Goal: Information Seeking & Learning: Learn about a topic

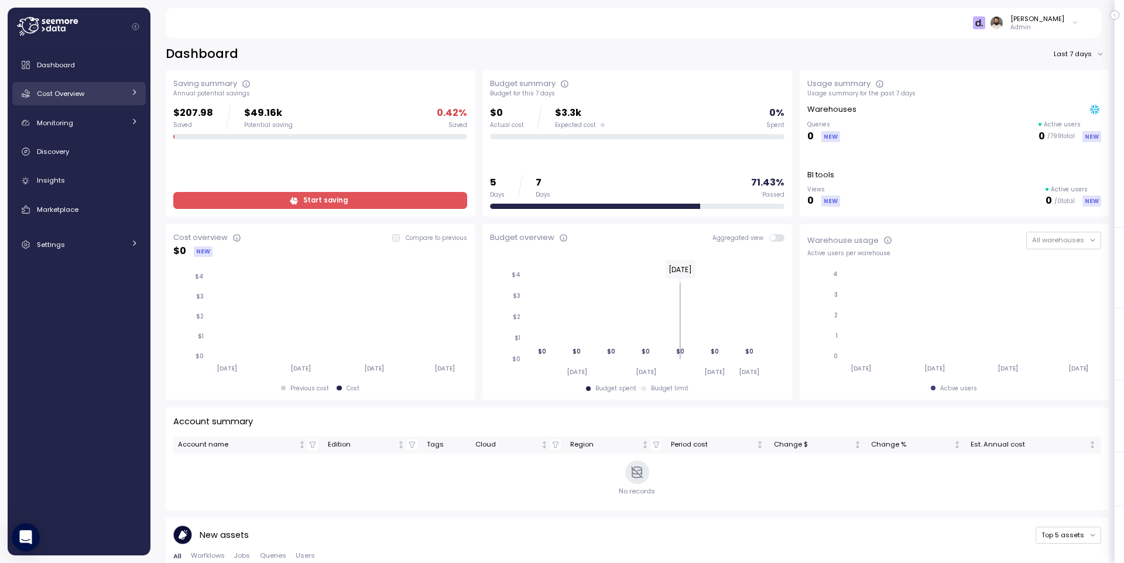
click at [116, 88] on div "Cost Overview" at bounding box center [81, 94] width 88 height 12
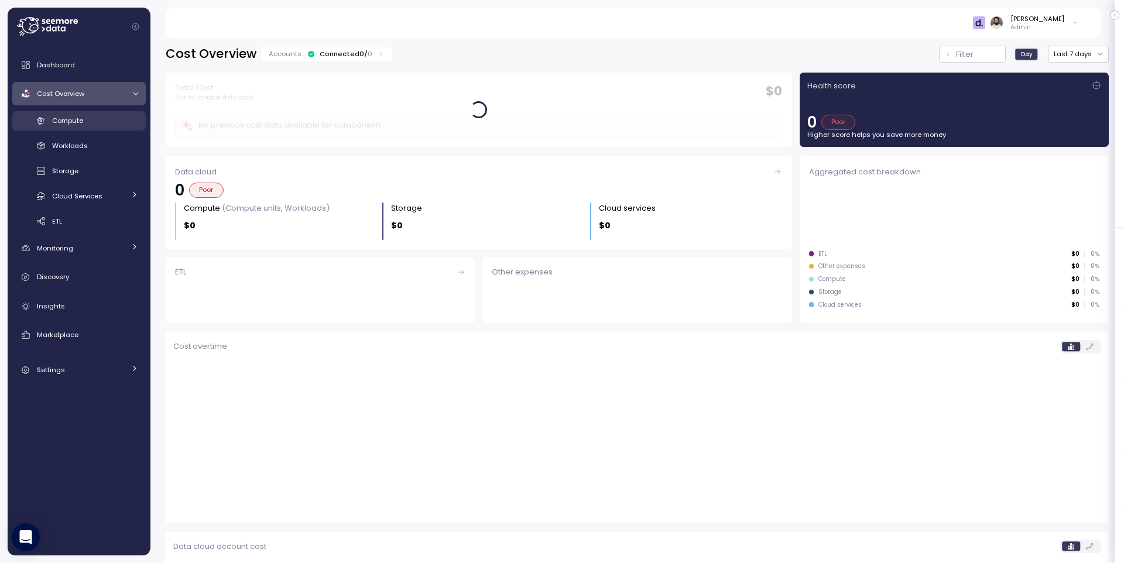
click at [107, 117] on div "Compute" at bounding box center [95, 121] width 86 height 12
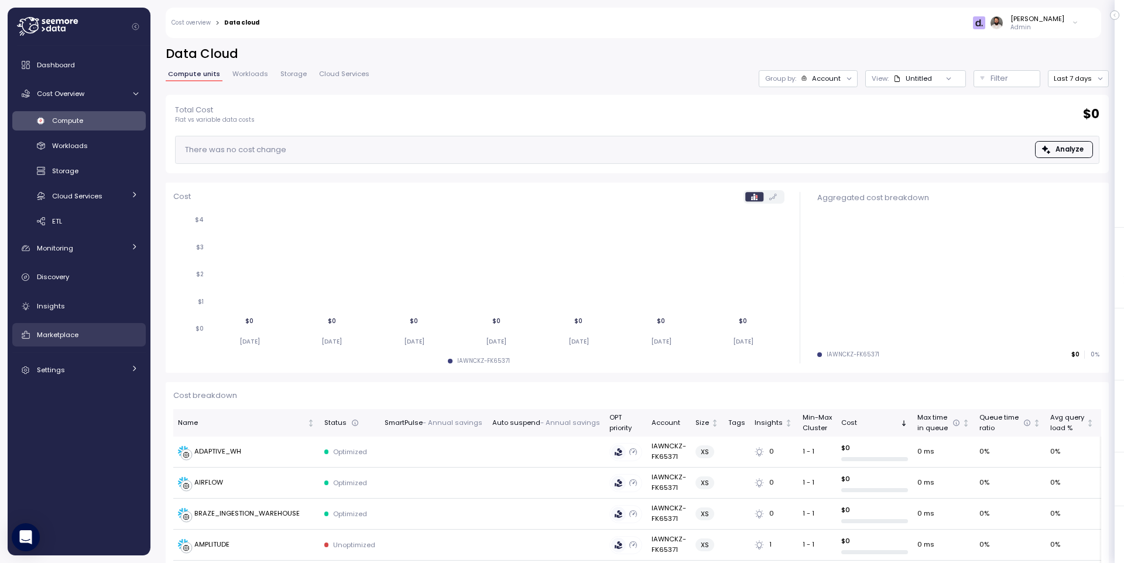
click at [75, 334] on span "Marketplace" at bounding box center [58, 334] width 42 height 9
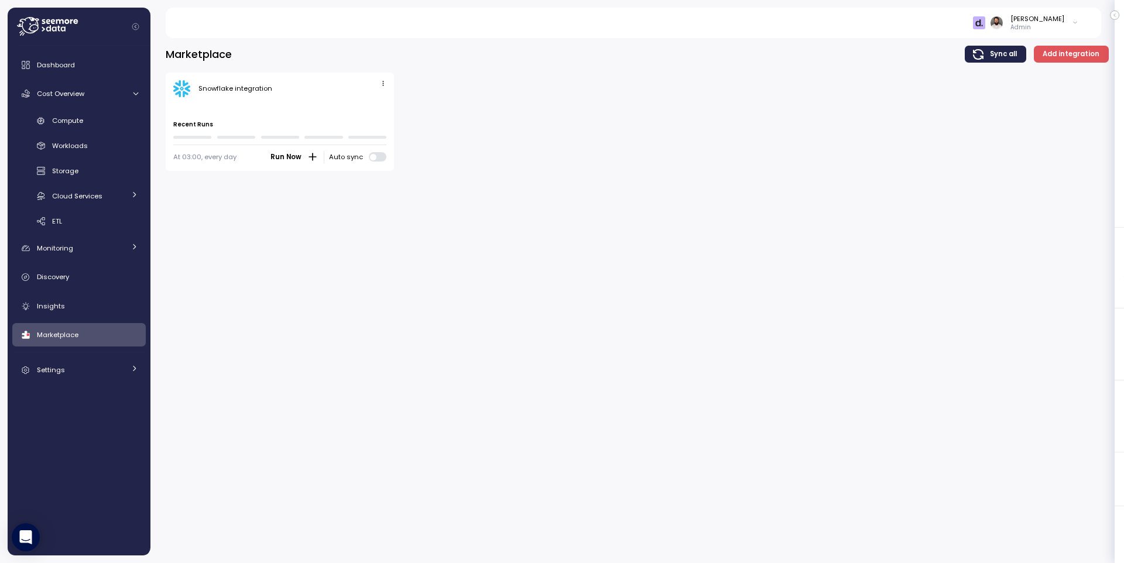
click at [393, 83] on div "Snowflake integration Last run ago Recent Runs At 03:00, every day Run Now Auto…" at bounding box center [280, 122] width 229 height 98
click at [390, 83] on div "Snowflake integration Last run ago Recent Runs At 03:00, every day Run Now Auto…" at bounding box center [280, 122] width 229 height 98
click at [383, 83] on icon "button" at bounding box center [383, 84] width 8 height 8
click at [381, 105] on div "Edit" at bounding box center [370, 106] width 21 height 11
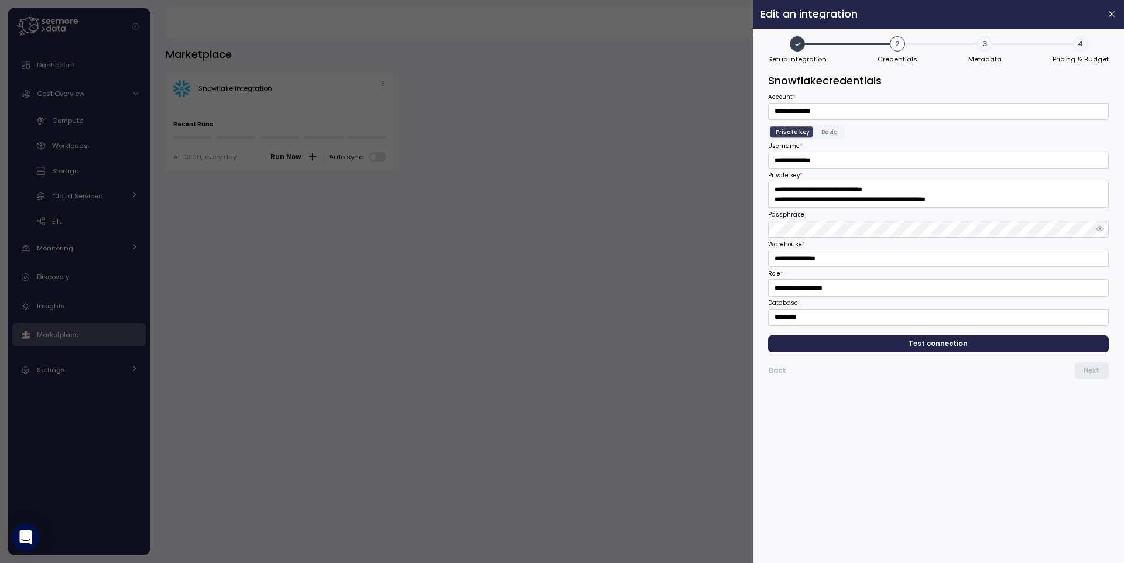
click at [901, 344] on span "Test connection" at bounding box center [938, 344] width 322 height 16
click at [1116, 15] on button "button" at bounding box center [1111, 14] width 13 height 13
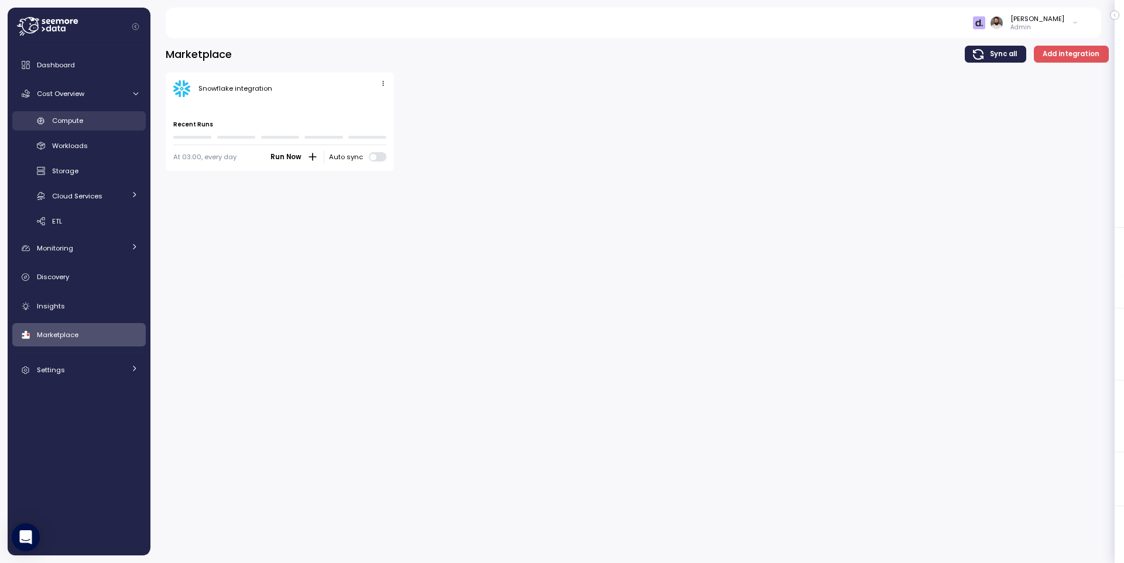
click at [96, 122] on div "Compute" at bounding box center [95, 121] width 86 height 12
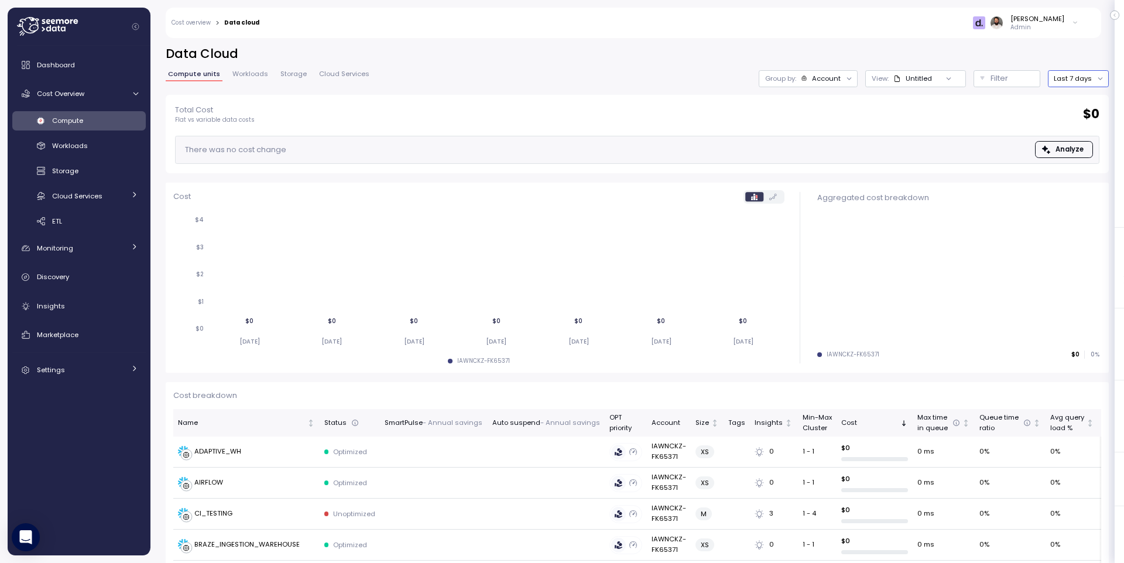
click at [1083, 75] on button "Last 7 days" at bounding box center [1078, 78] width 61 height 17
click at [1065, 157] on div "Last 30 days" at bounding box center [1079, 163] width 71 height 15
click at [1075, 81] on button "Last 30 days" at bounding box center [1075, 78] width 66 height 17
click at [1072, 174] on div "Last 6 months" at bounding box center [1084, 178] width 49 height 9
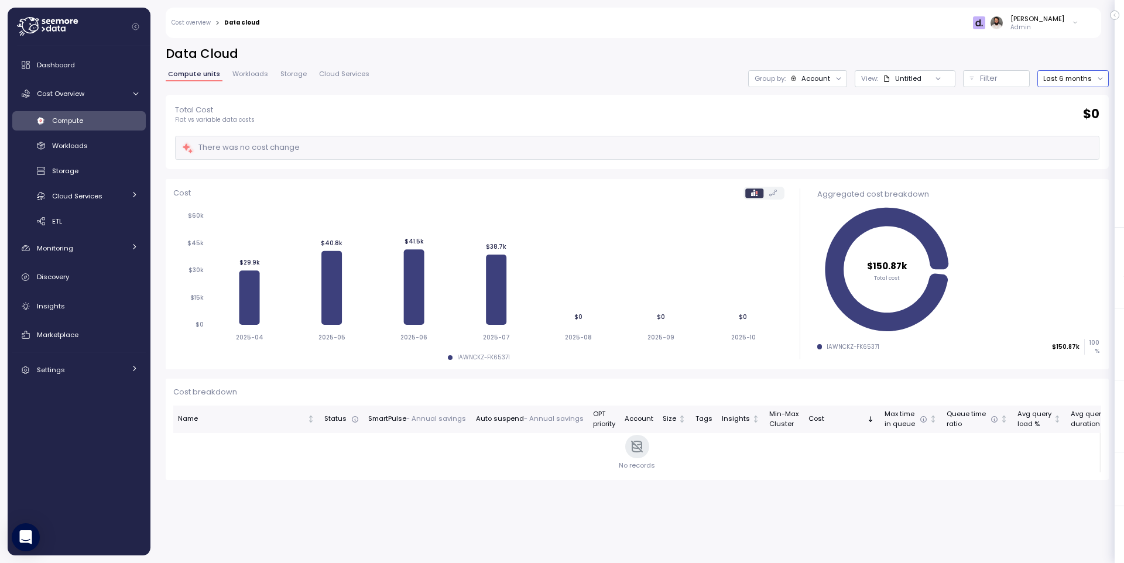
click at [778, 81] on p "Group by:" at bounding box center [769, 78] width 31 height 9
click at [681, 71] on div "Compute units Workloads Storage Cloud Services Group by: Account View : Untitle…" at bounding box center [637, 78] width 943 height 17
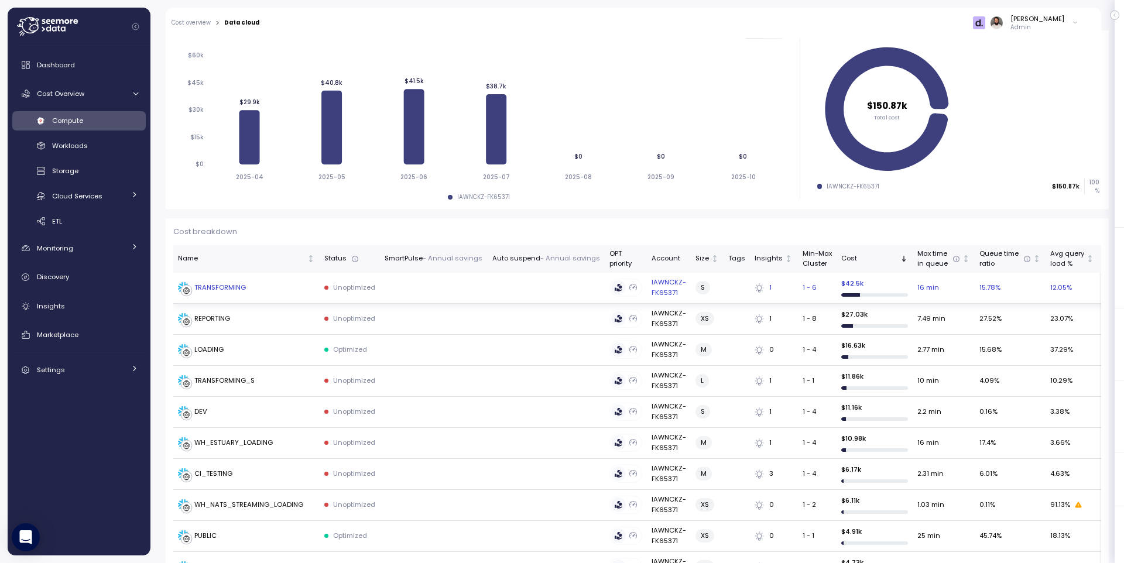
scroll to position [164, 0]
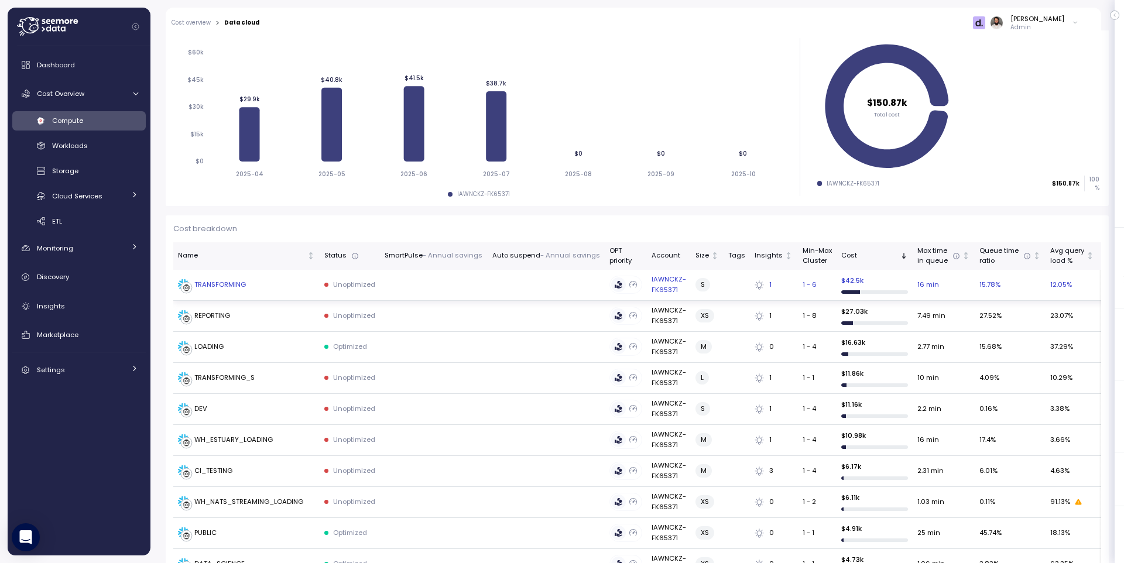
click at [247, 281] on div "TRANSFORMING" at bounding box center [246, 285] width 137 height 12
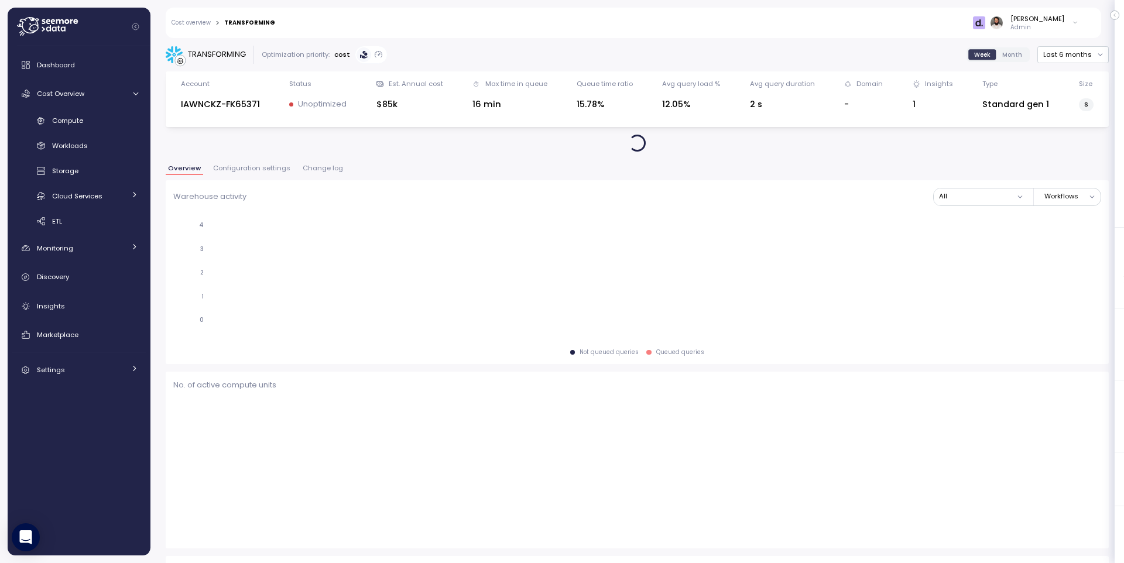
click at [312, 168] on span "Change log" at bounding box center [323, 168] width 40 height 6
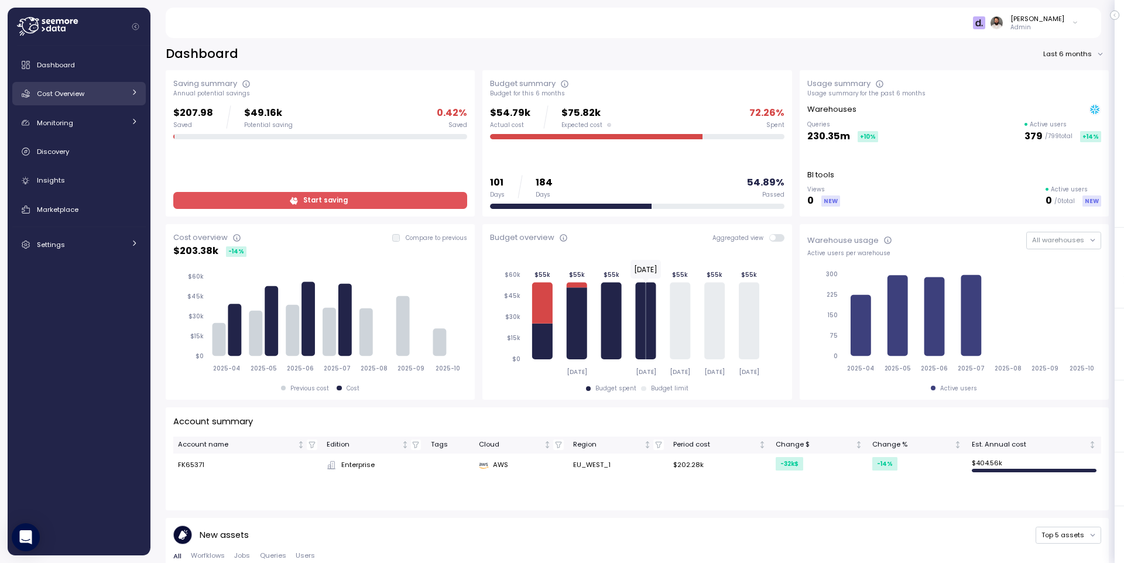
click at [53, 91] on span "Cost Overview" at bounding box center [60, 93] width 47 height 9
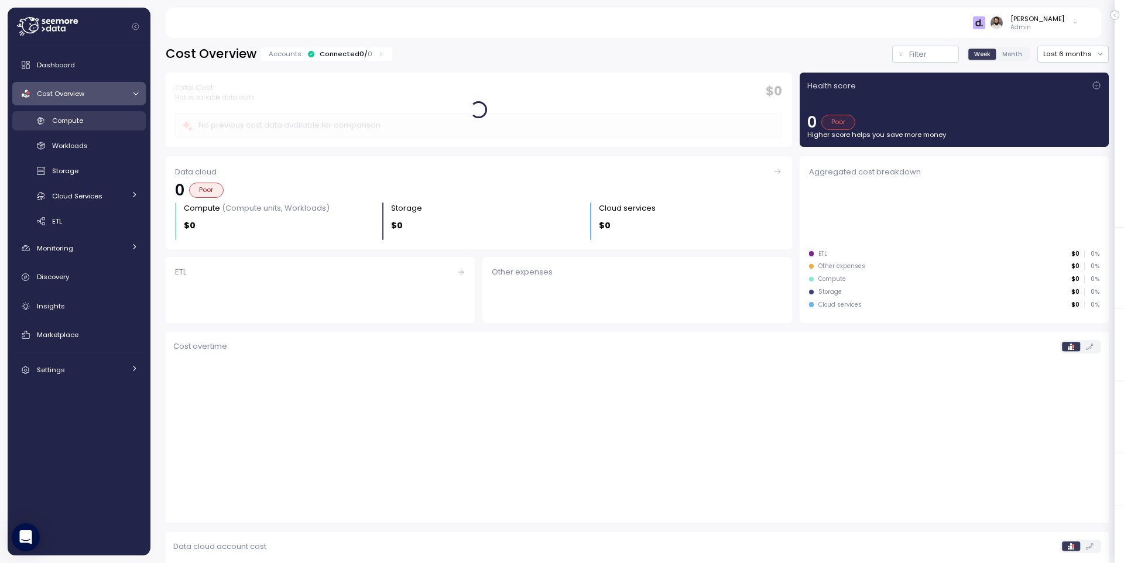
click at [75, 116] on span "Compute" at bounding box center [67, 120] width 31 height 9
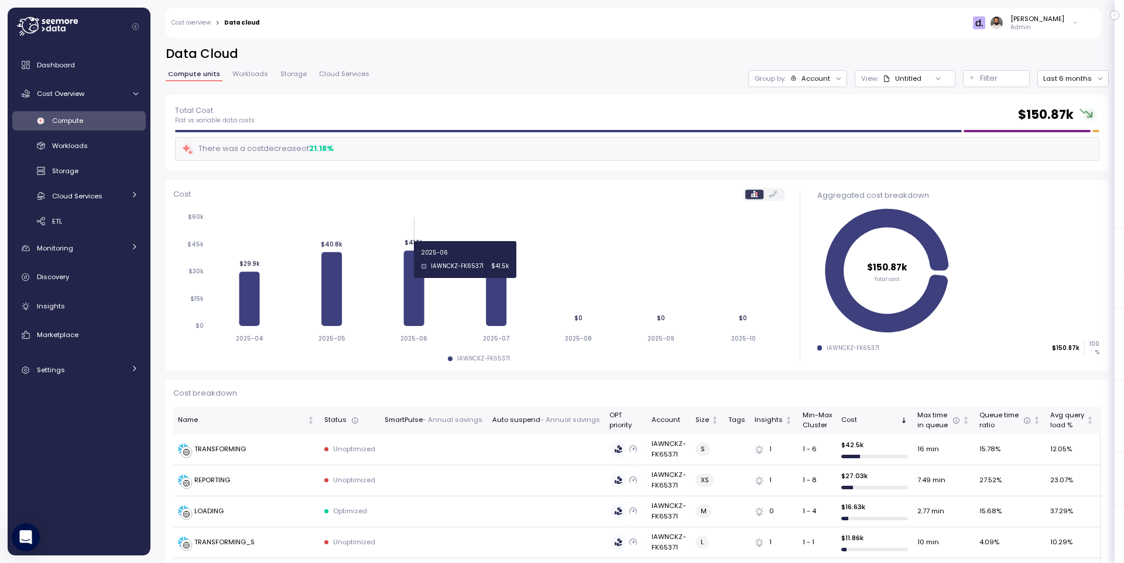
click at [414, 259] on icon at bounding box center [413, 288] width 20 height 75
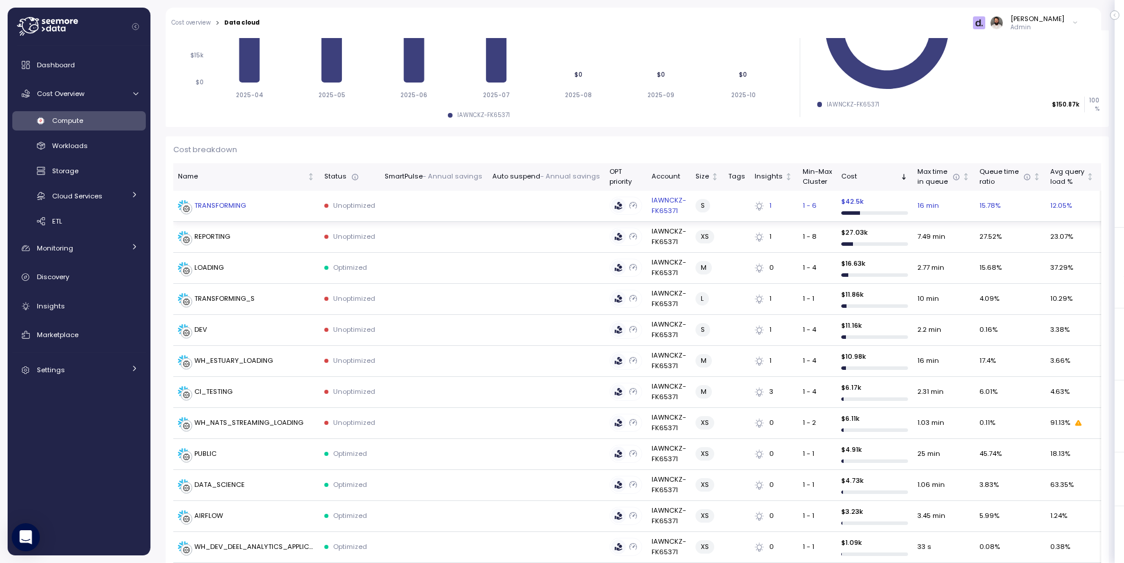
scroll to position [249, 0]
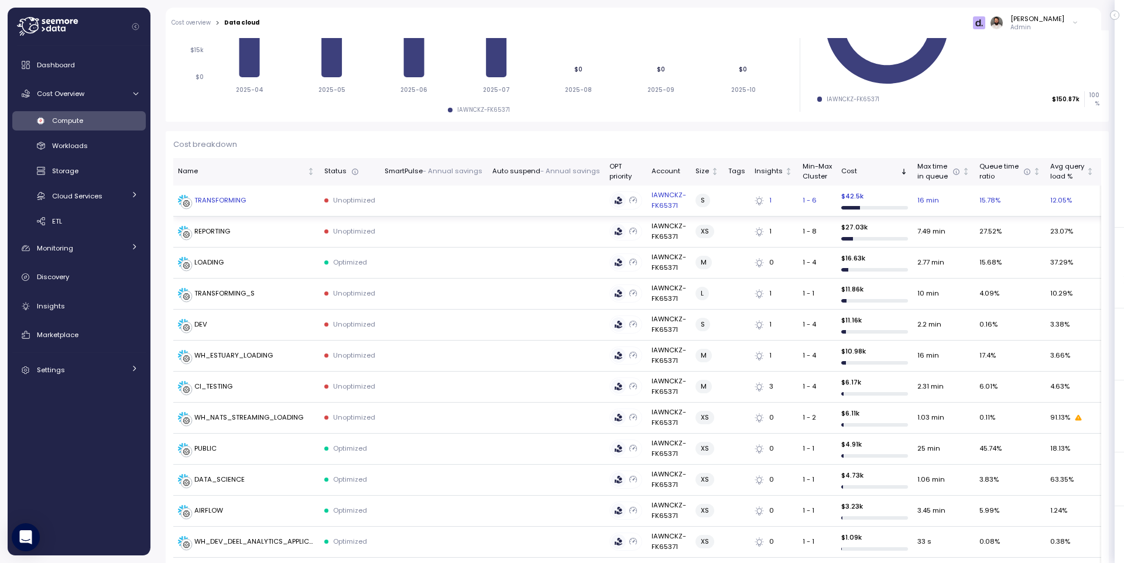
click at [227, 208] on td "TRANSFORMING" at bounding box center [246, 201] width 146 height 31
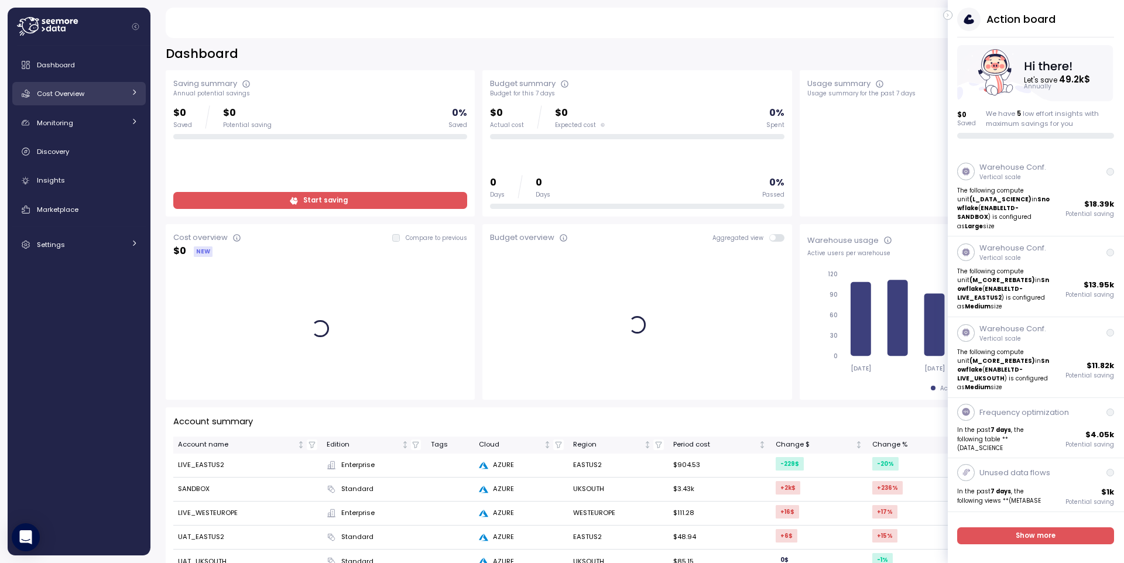
click at [90, 98] on div "Cost Overview" at bounding box center [81, 94] width 88 height 12
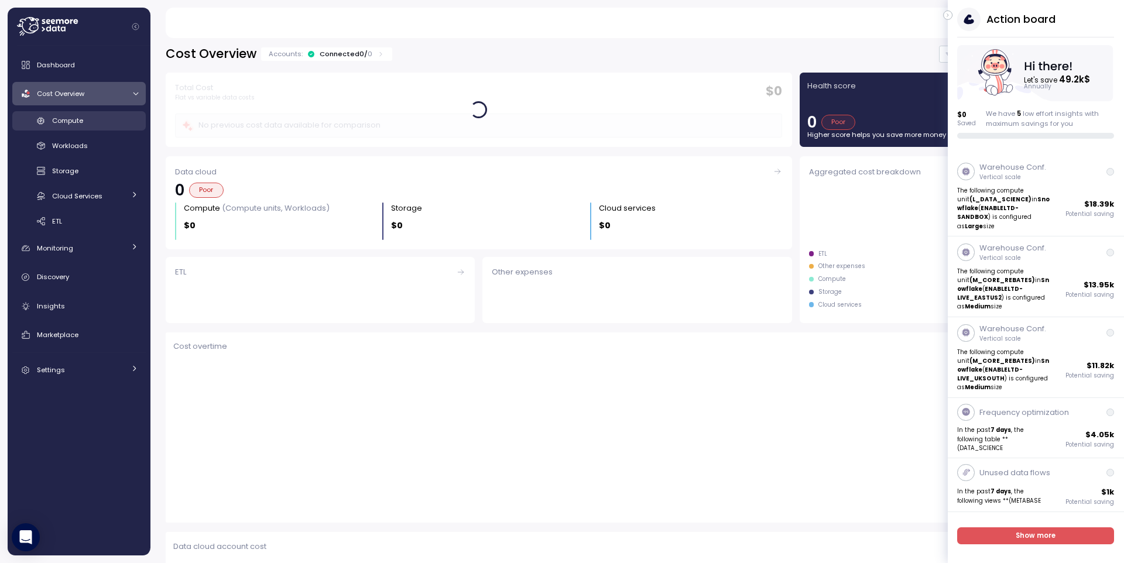
click at [93, 121] on div "Compute" at bounding box center [95, 121] width 86 height 12
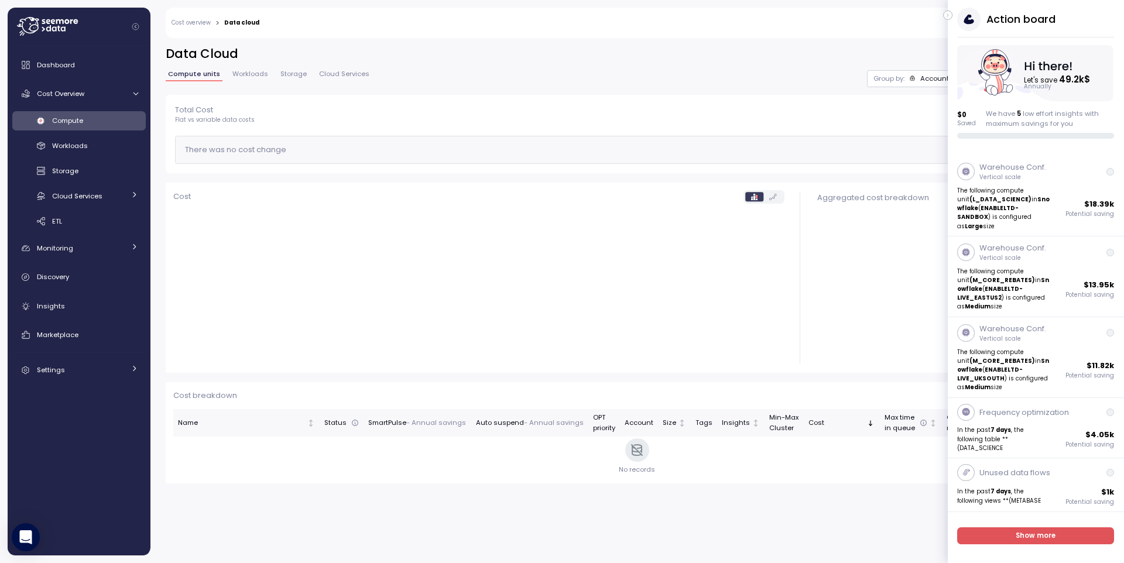
click at [949, 14] on icon "button" at bounding box center [947, 15] width 5 height 14
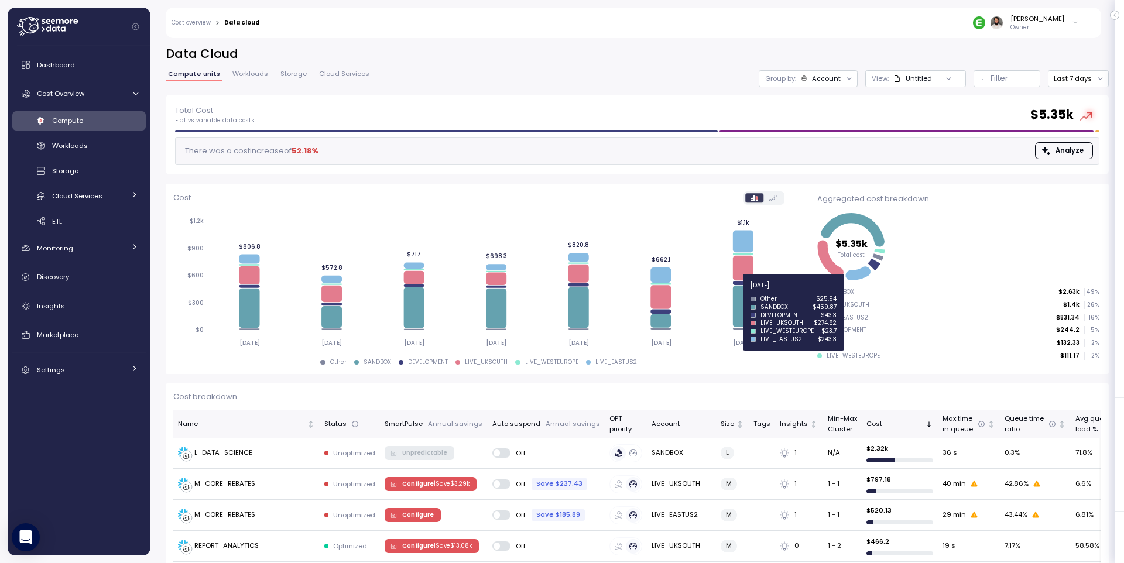
click at [740, 292] on icon at bounding box center [743, 307] width 20 height 42
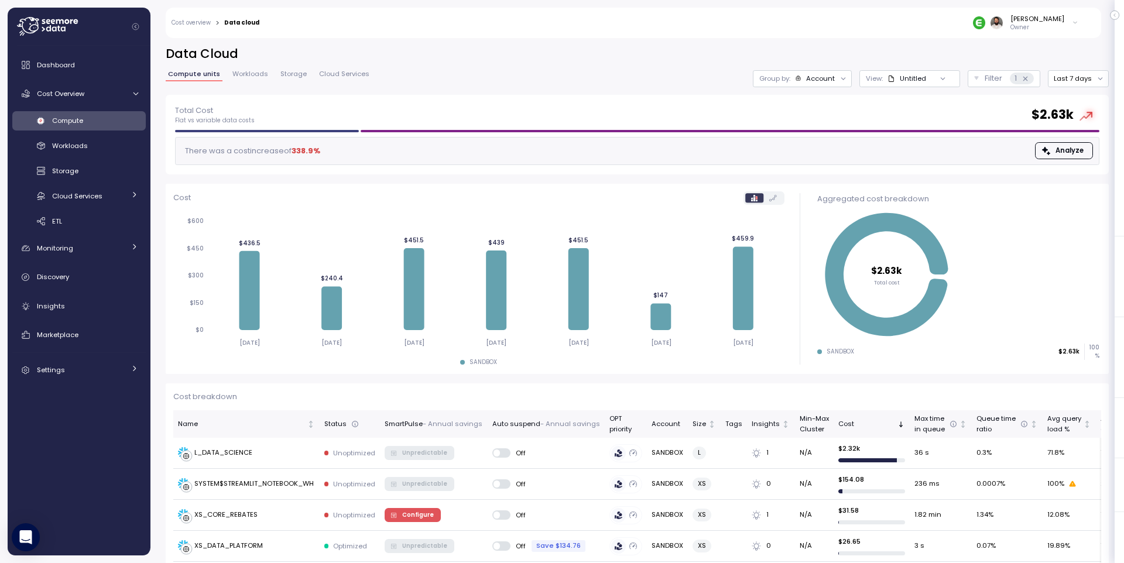
drag, startPoint x: 824, startPoint y: 80, endPoint x: 820, endPoint y: 95, distance: 15.8
click at [824, 80] on div "Account" at bounding box center [820, 78] width 29 height 9
click at [824, 139] on p "Compute unit" at bounding box center [811, 143] width 46 height 9
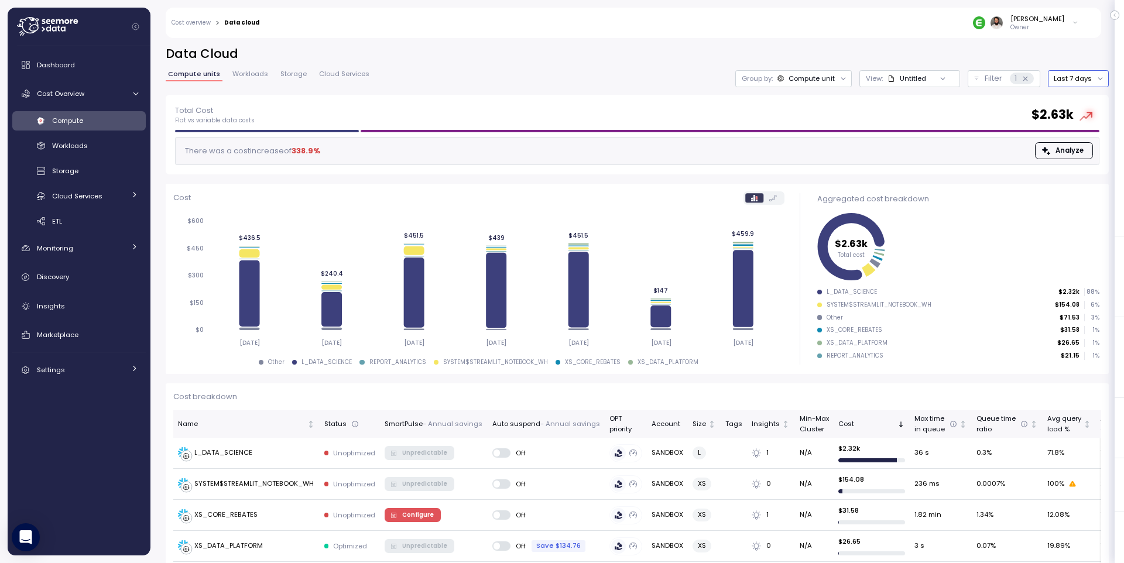
click at [1074, 75] on button "Last 7 days" at bounding box center [1078, 78] width 61 height 17
click at [1082, 150] on div "Last 14 days" at bounding box center [1082, 147] width 41 height 9
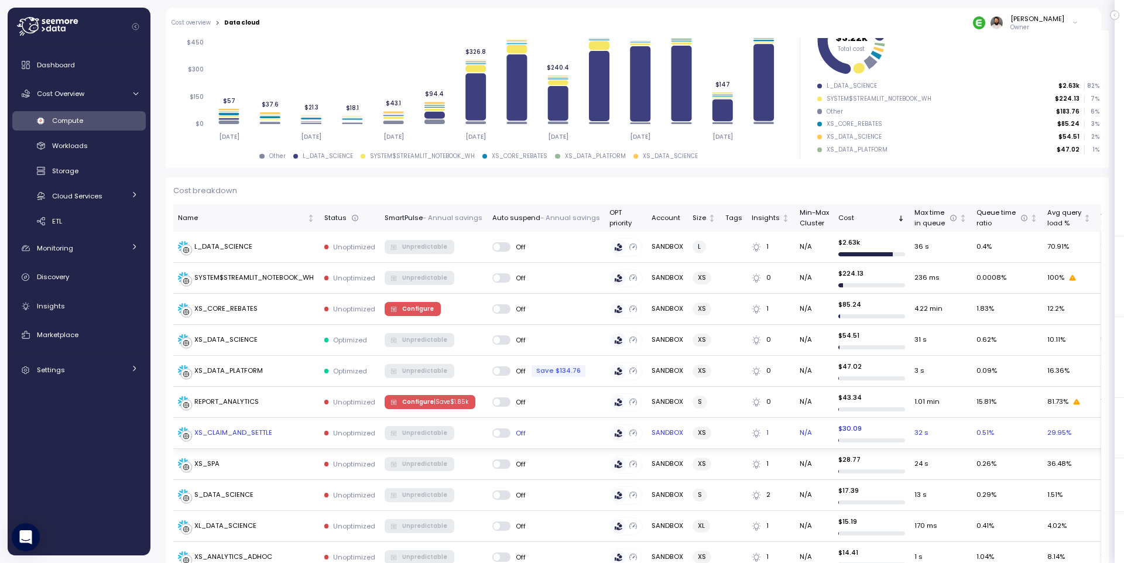
scroll to position [146, 0]
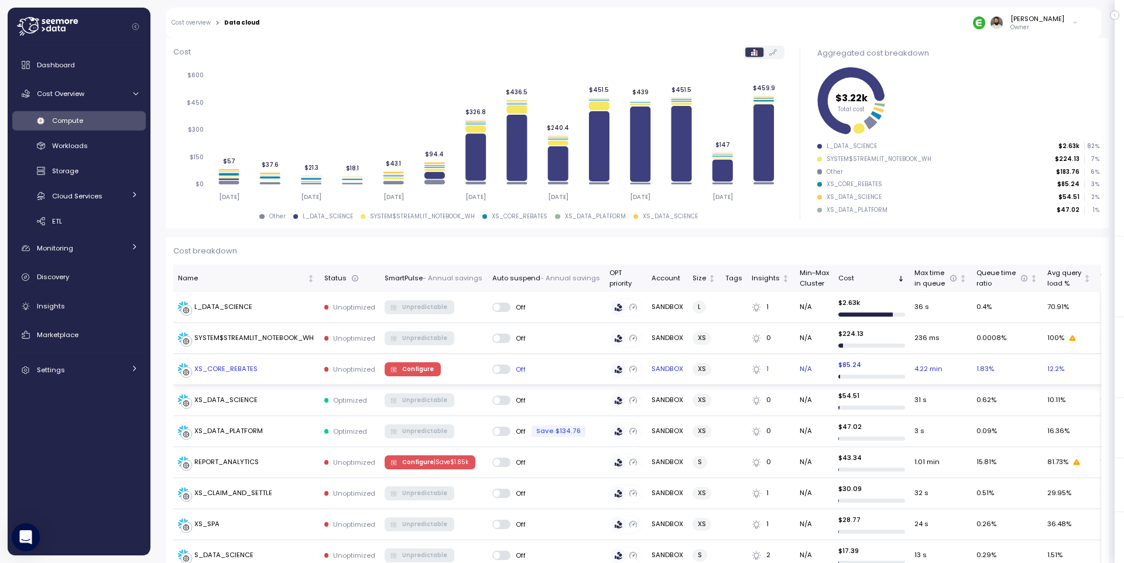
click at [286, 370] on div "XS_CORE_REBATES" at bounding box center [246, 369] width 137 height 12
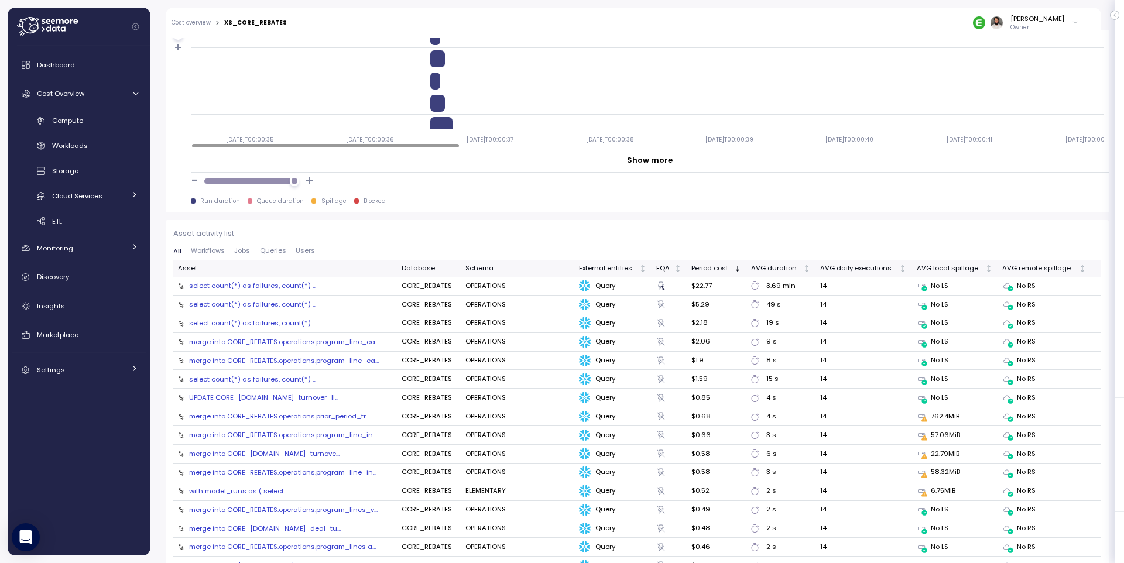
scroll to position [1113, 0]
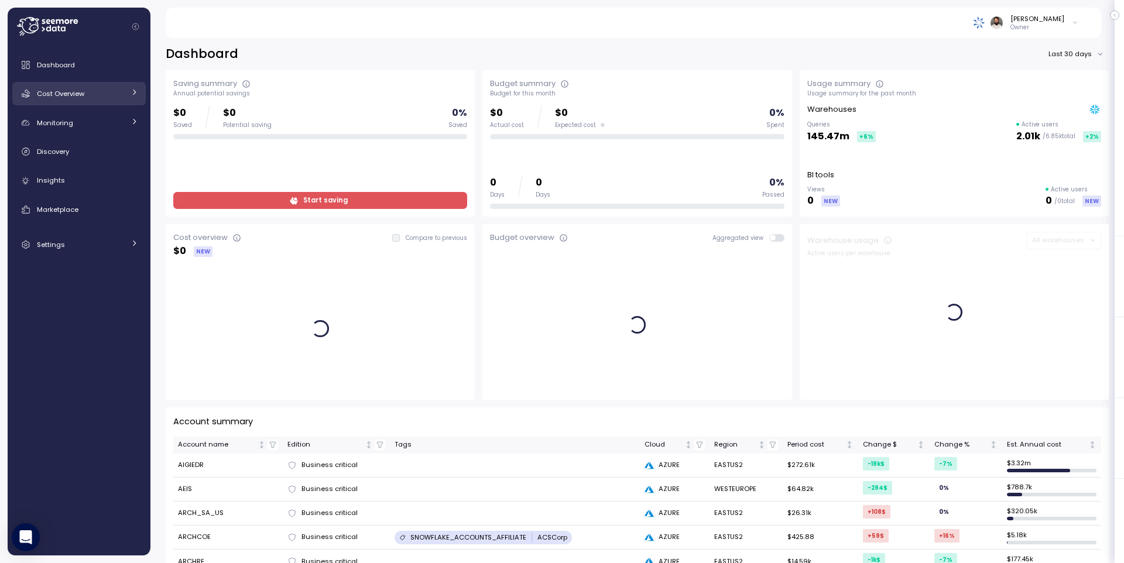
click at [71, 93] on span "Cost Overview" at bounding box center [60, 93] width 47 height 9
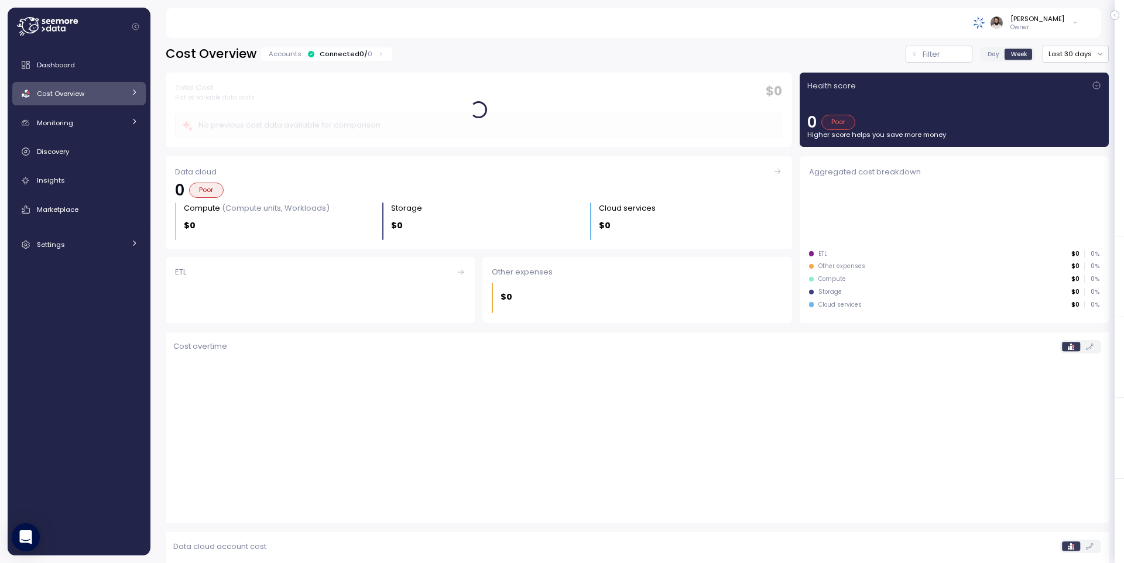
click at [85, 95] on div "Cost Overview" at bounding box center [81, 94] width 88 height 12
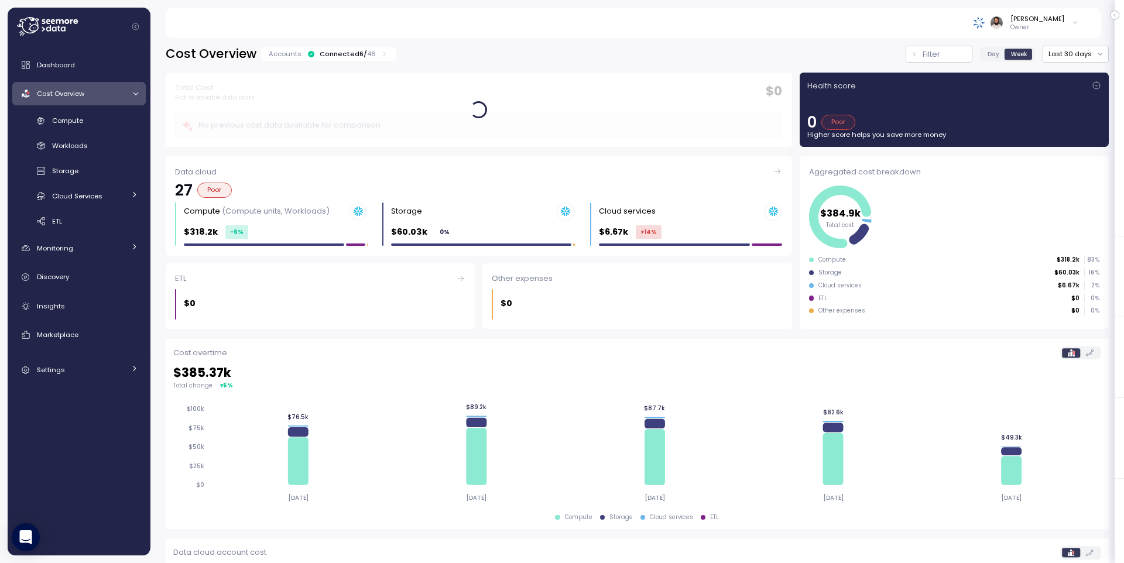
click at [375, 53] on div "Accounts: Connected 6 / 46" at bounding box center [328, 53] width 119 height 9
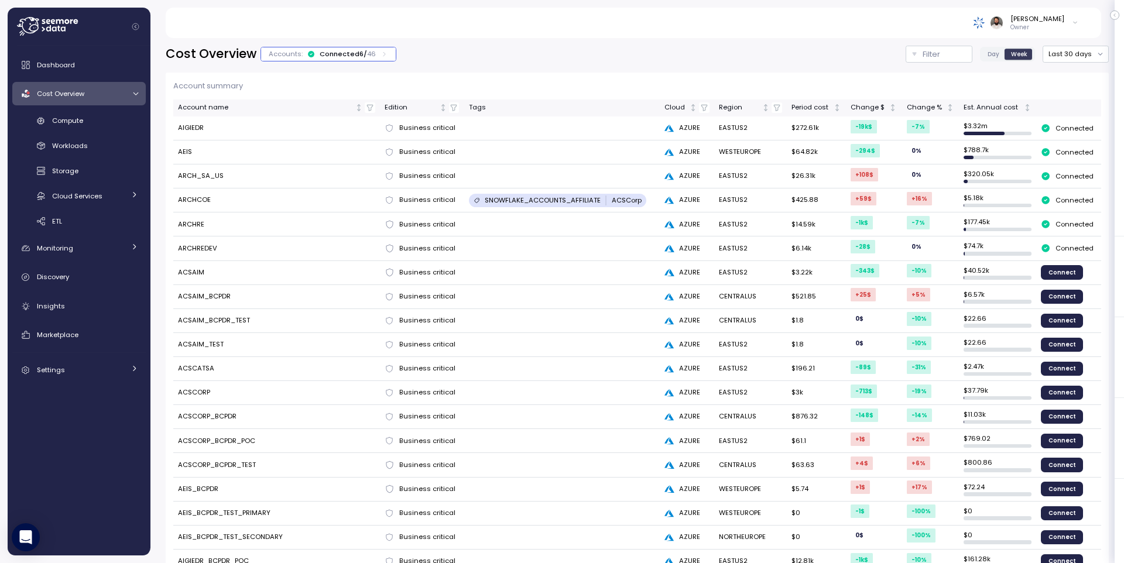
click at [375, 53] on div "Accounts: Connected 6 / 46" at bounding box center [328, 53] width 119 height 9
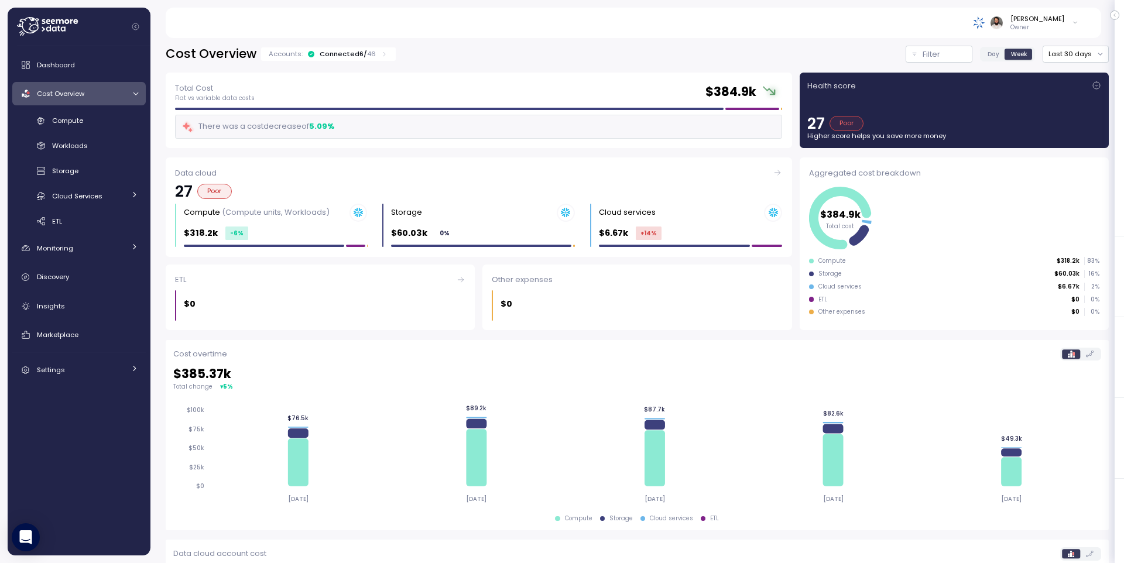
click at [1080, 67] on div "Cost Overview Accounts: Connected 6 / 46 Filter Day Week Last 30 days Filter Cl…" at bounding box center [637, 388] width 943 height 684
click at [1080, 57] on button "Last 30 days" at bounding box center [1075, 54] width 66 height 17
click at [999, 50] on span "Day" at bounding box center [993, 54] width 12 height 9
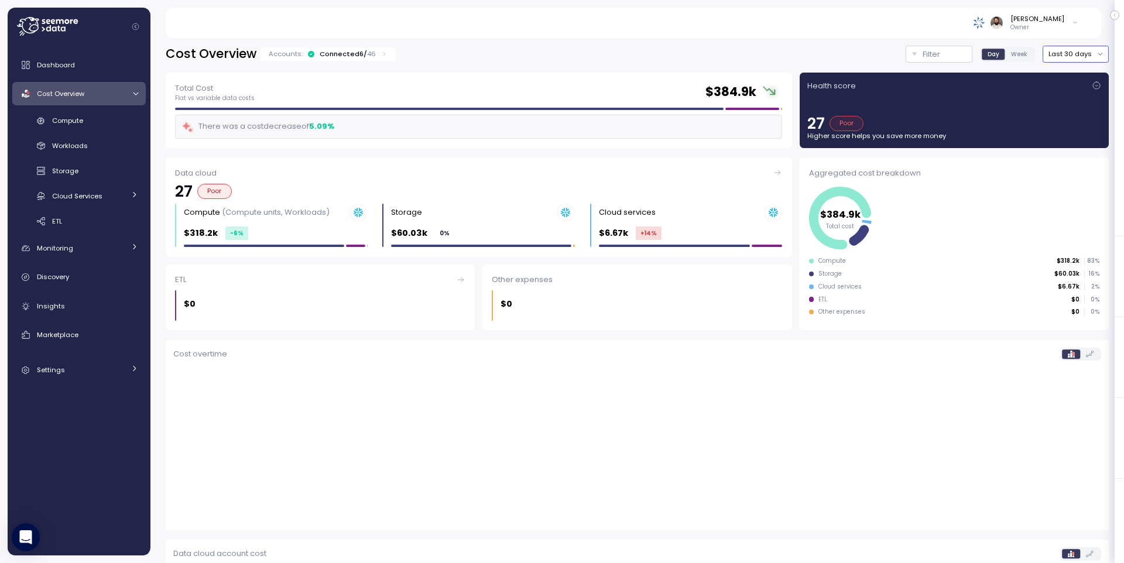
click at [1058, 54] on button "Last 30 days" at bounding box center [1075, 54] width 66 height 17
click at [1076, 125] on div "Last 14 days" at bounding box center [1080, 123] width 41 height 9
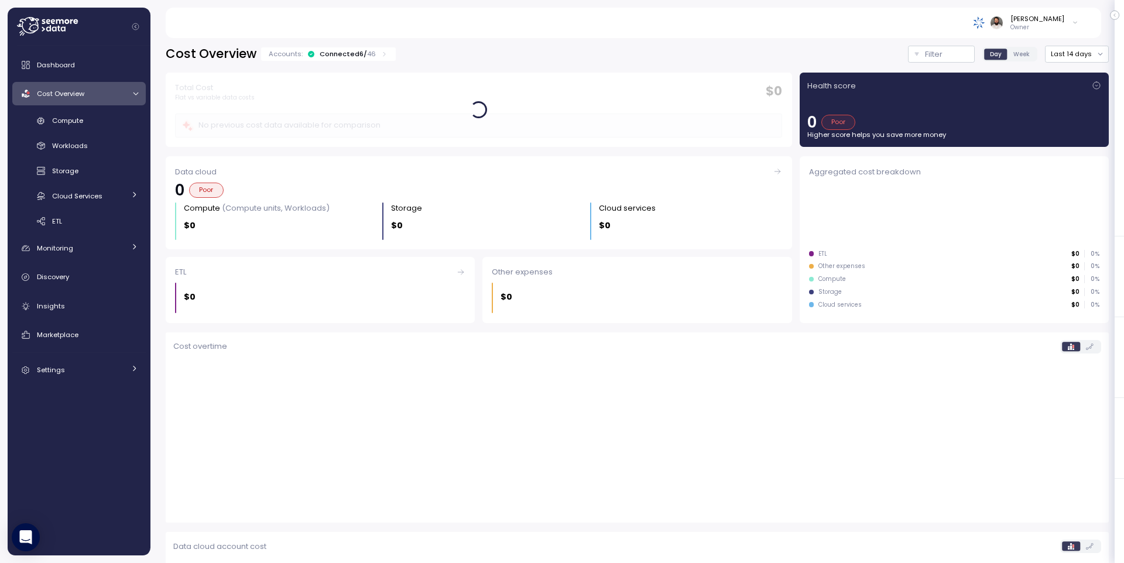
click at [348, 52] on div "Connected 6 / 46" at bounding box center [348, 53] width 56 height 9
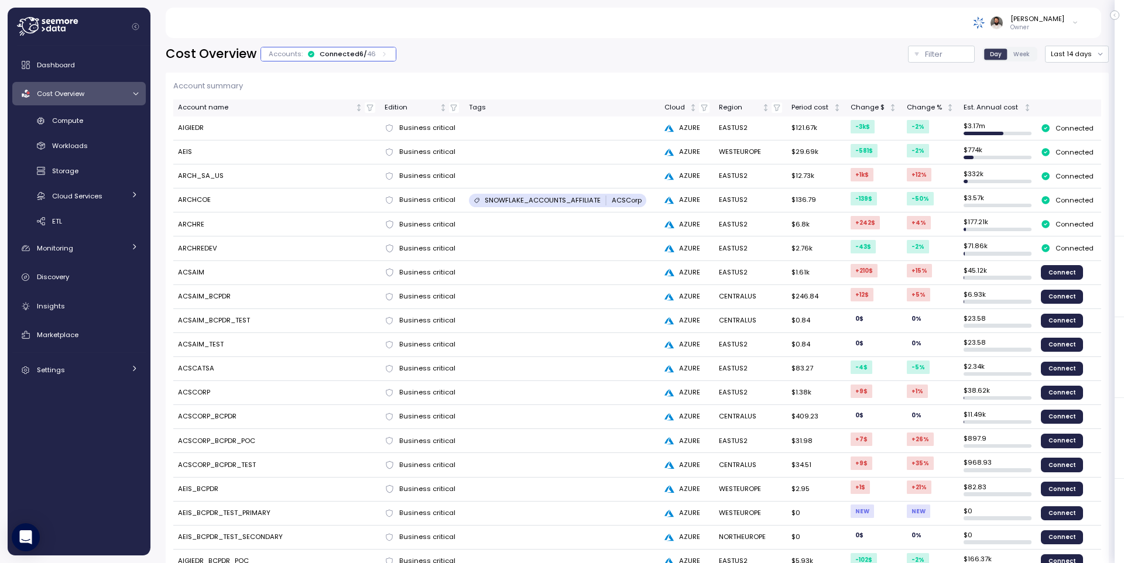
click at [349, 51] on div "Connected 6 / 46" at bounding box center [348, 53] width 56 height 9
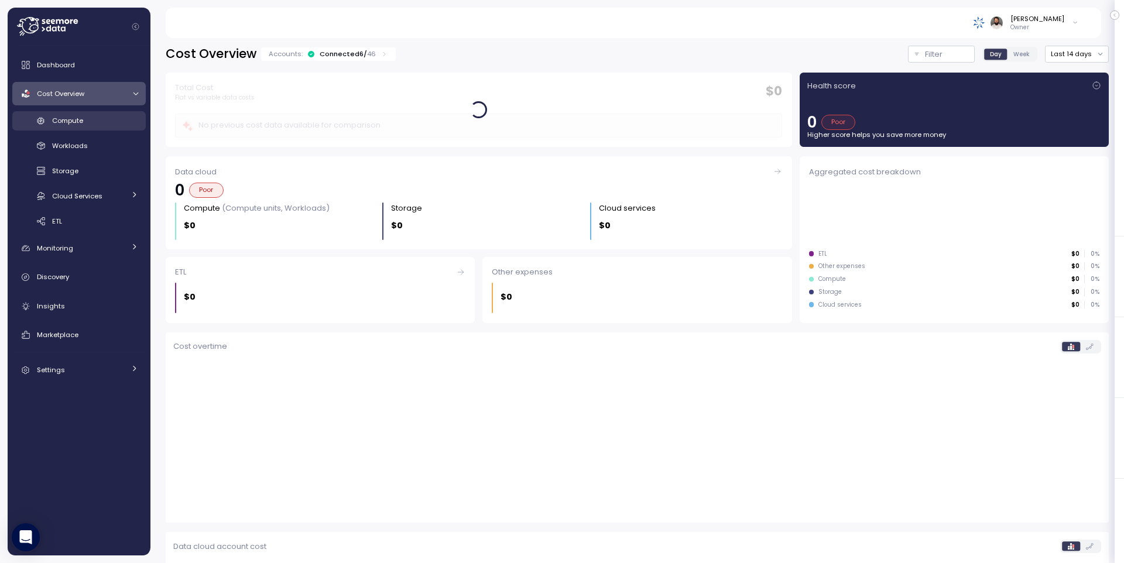
click at [119, 122] on div "Compute" at bounding box center [95, 121] width 86 height 12
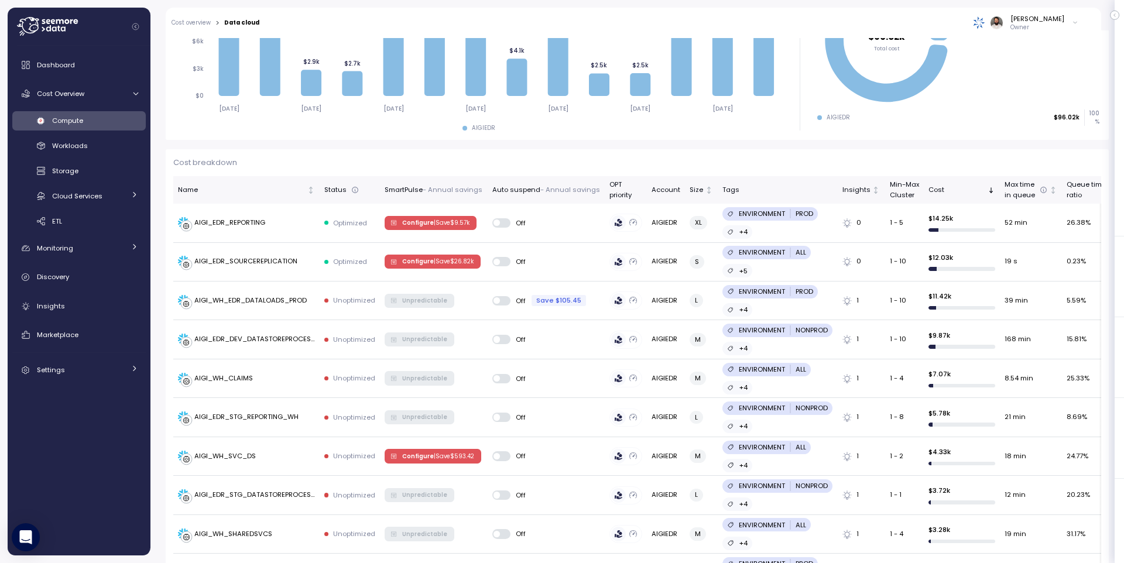
scroll to position [215, 0]
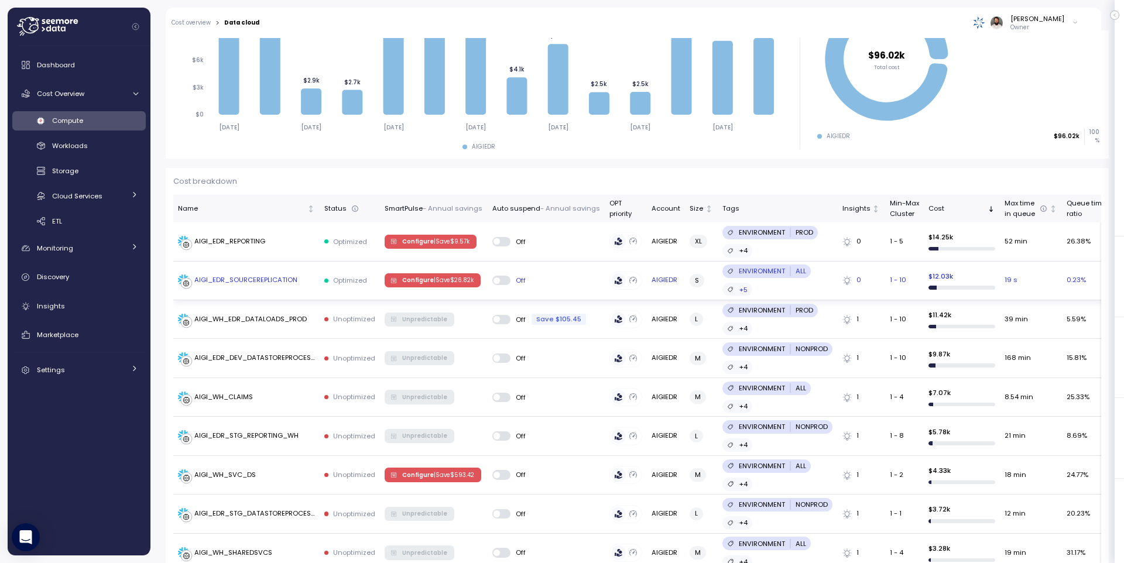
click at [287, 284] on div "AIGI_EDR_SOURCEREPLICATION" at bounding box center [245, 280] width 103 height 11
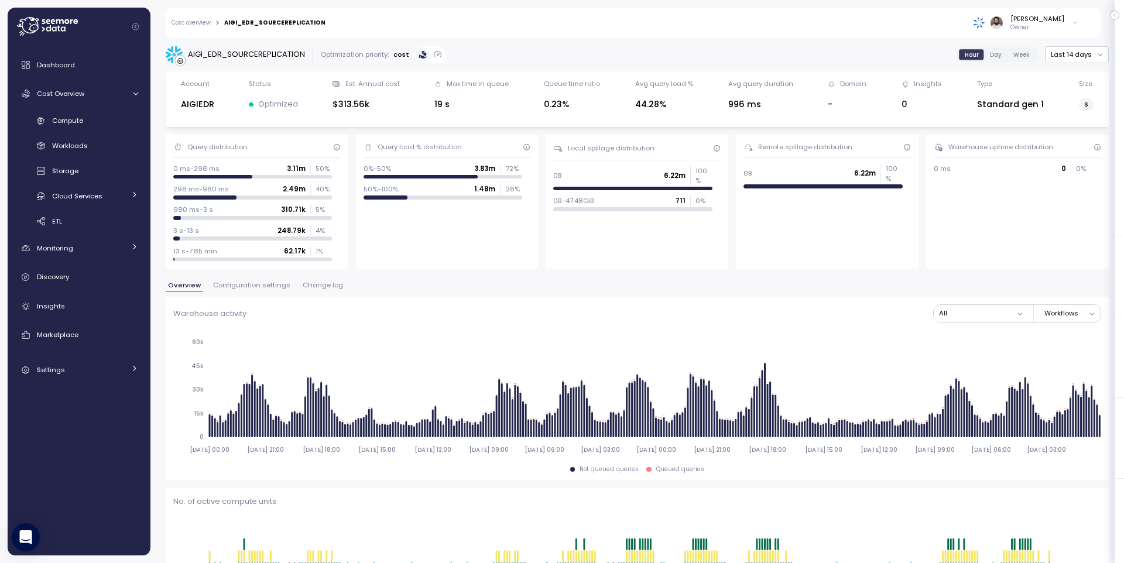
scroll to position [91, 0]
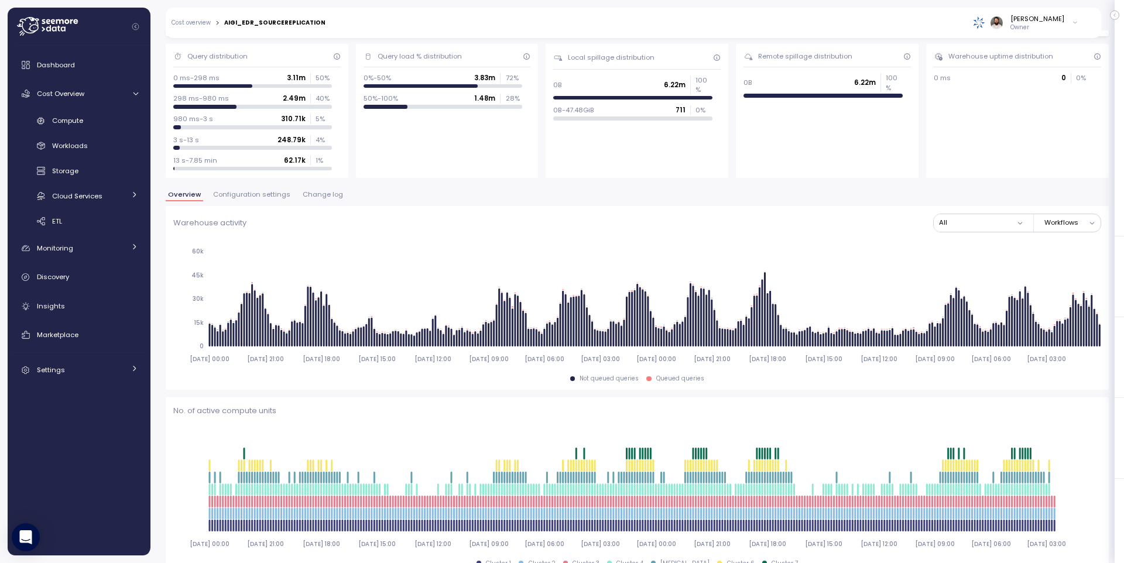
click at [250, 193] on span "Configuration settings" at bounding box center [251, 194] width 77 height 6
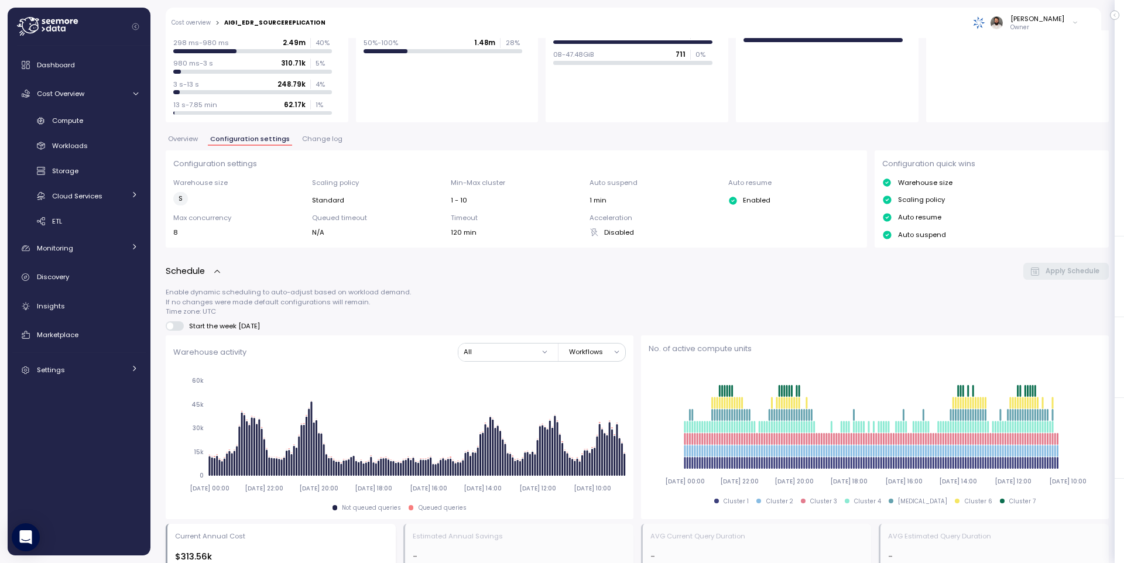
scroll to position [80, 0]
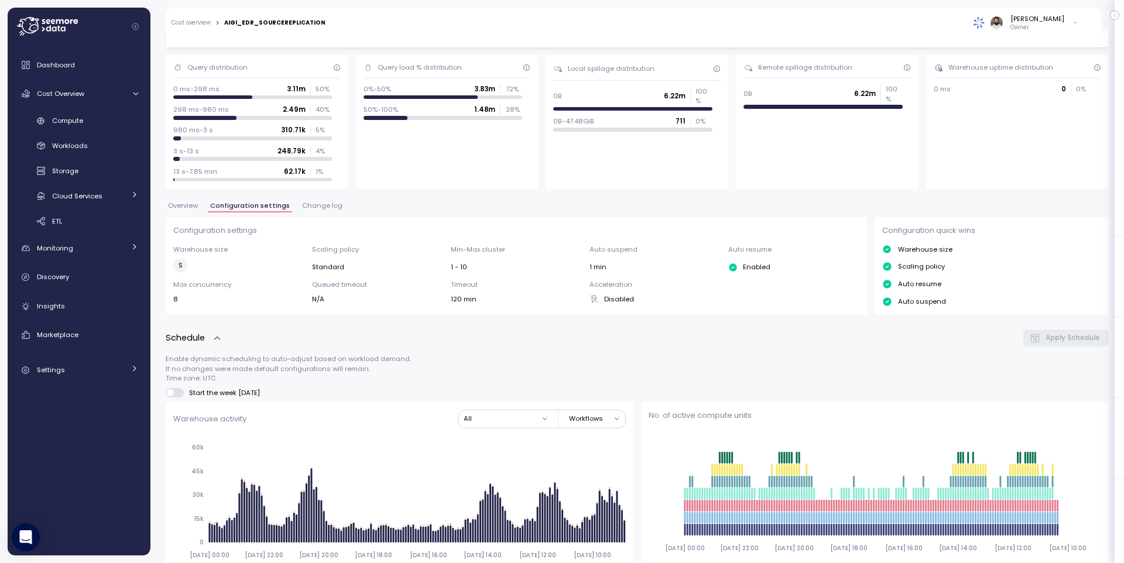
click at [315, 206] on span "Change log" at bounding box center [322, 205] width 40 height 6
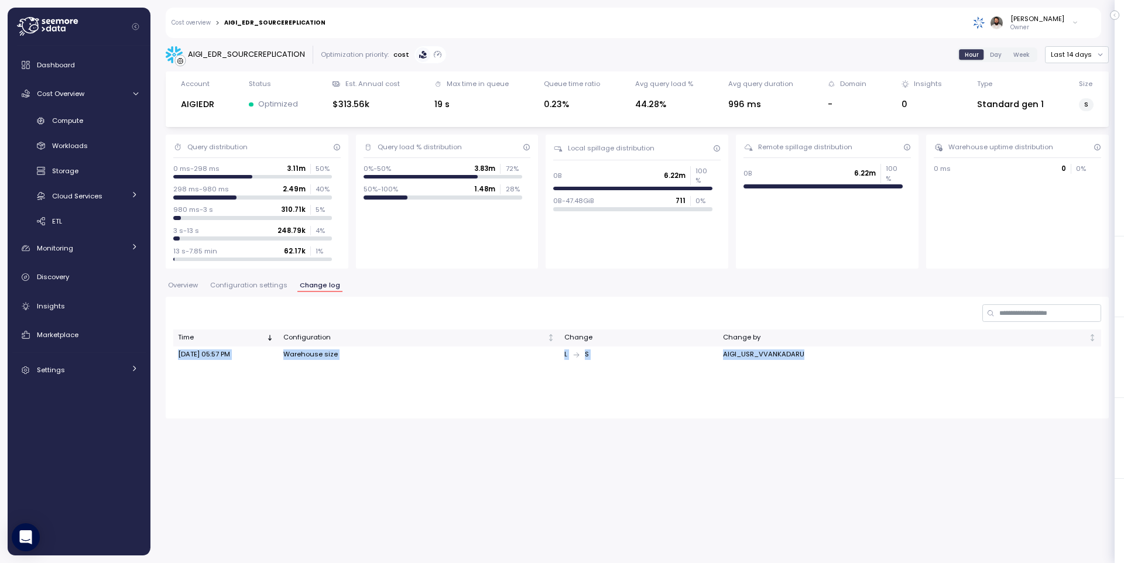
drag, startPoint x: 211, startPoint y: 359, endPoint x: 810, endPoint y: 358, distance: 599.3
click at [812, 358] on tr "Sep 30, 2025 05:57 PM Warehouse size L S AIGI_USR_VVANKADARU" at bounding box center [637, 354] width 928 height 17
click at [248, 58] on div "AIGI_EDR_SOURCEREPLICATION" at bounding box center [246, 55] width 117 height 12
copy div "AIGI_EDR_SOURCEREPLICATION"
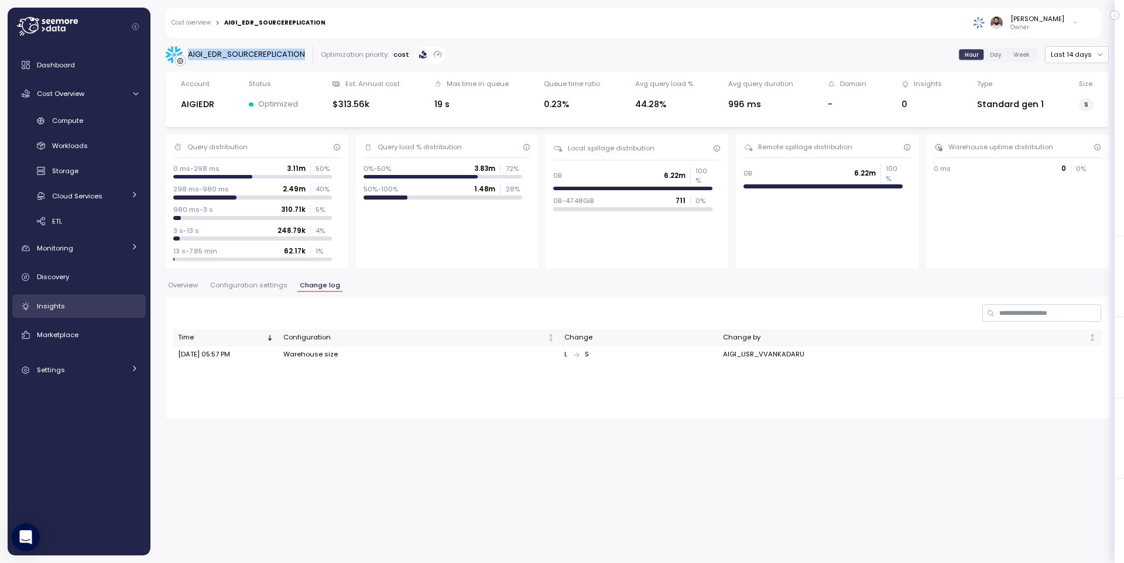
click at [102, 303] on div "Insights" at bounding box center [87, 306] width 101 height 12
drag, startPoint x: 765, startPoint y: 356, endPoint x: 718, endPoint y: 358, distance: 46.9
click at [719, 358] on td "AIGI_USR_VVANKADARU" at bounding box center [909, 354] width 383 height 17
click at [191, 353] on td "Sep 30, 2025 05:57 PM" at bounding box center [225, 354] width 105 height 17
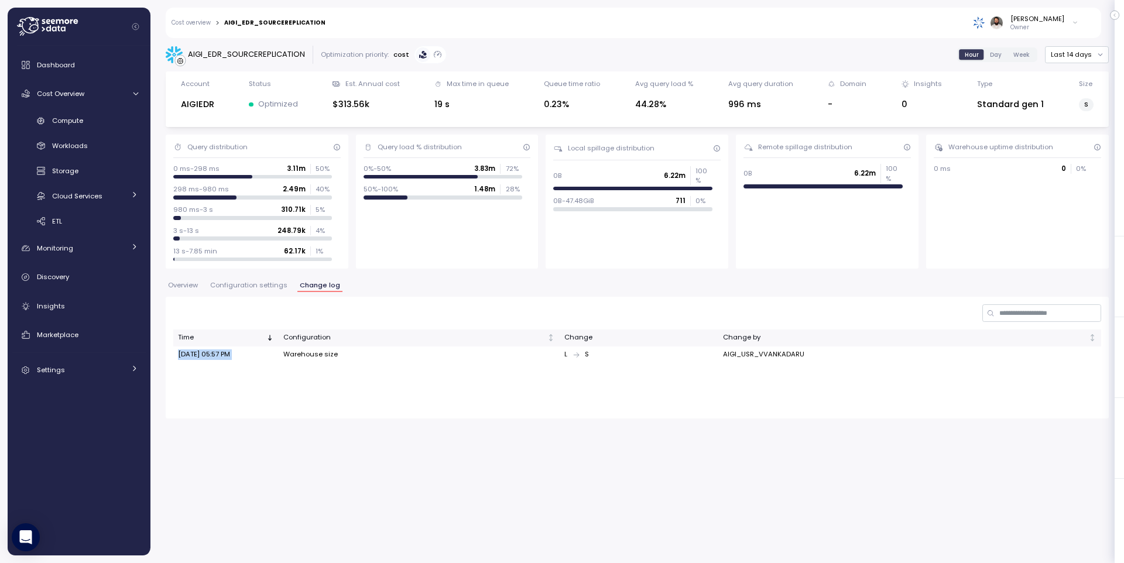
click at [191, 353] on td "Sep 30, 2025 05:57 PM" at bounding box center [225, 354] width 105 height 17
click at [267, 288] on span "Configuration settings" at bounding box center [248, 285] width 77 height 6
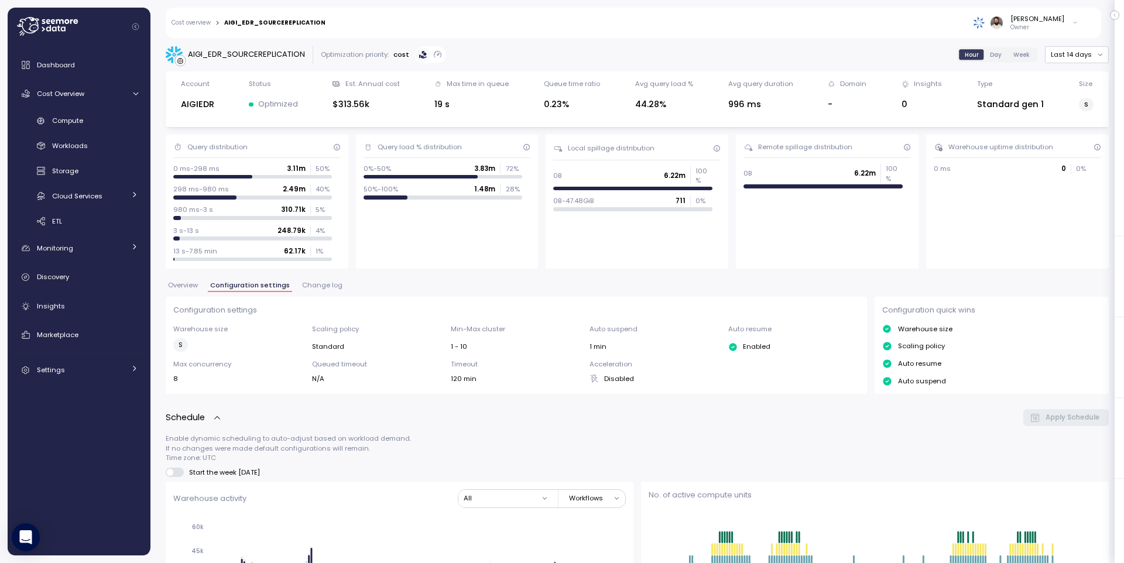
click at [306, 288] on span "Change log" at bounding box center [322, 285] width 40 height 6
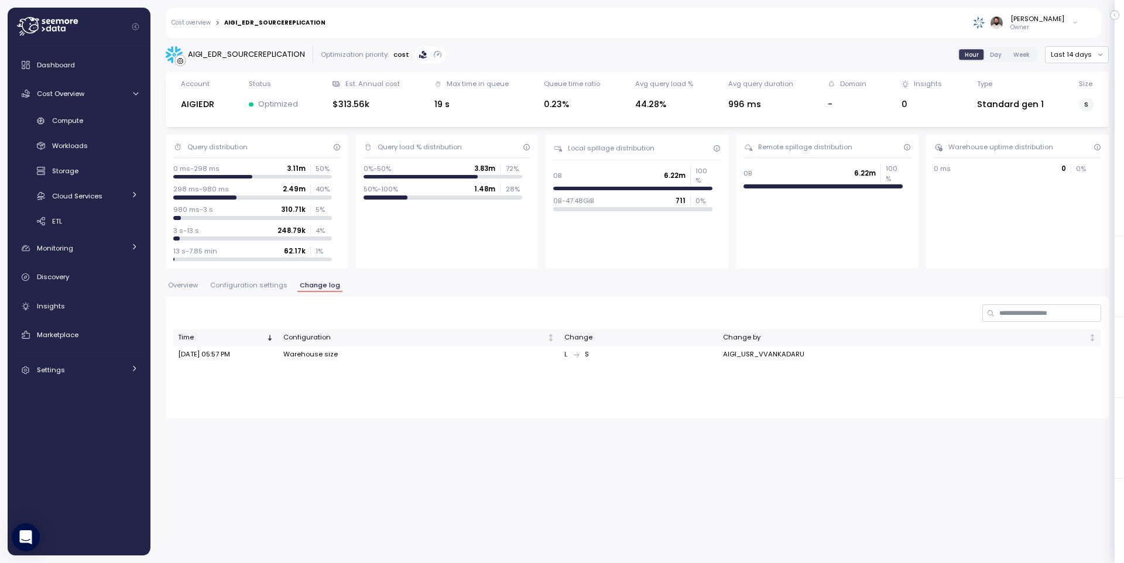
click at [267, 286] on span "Configuration settings" at bounding box center [248, 285] width 77 height 6
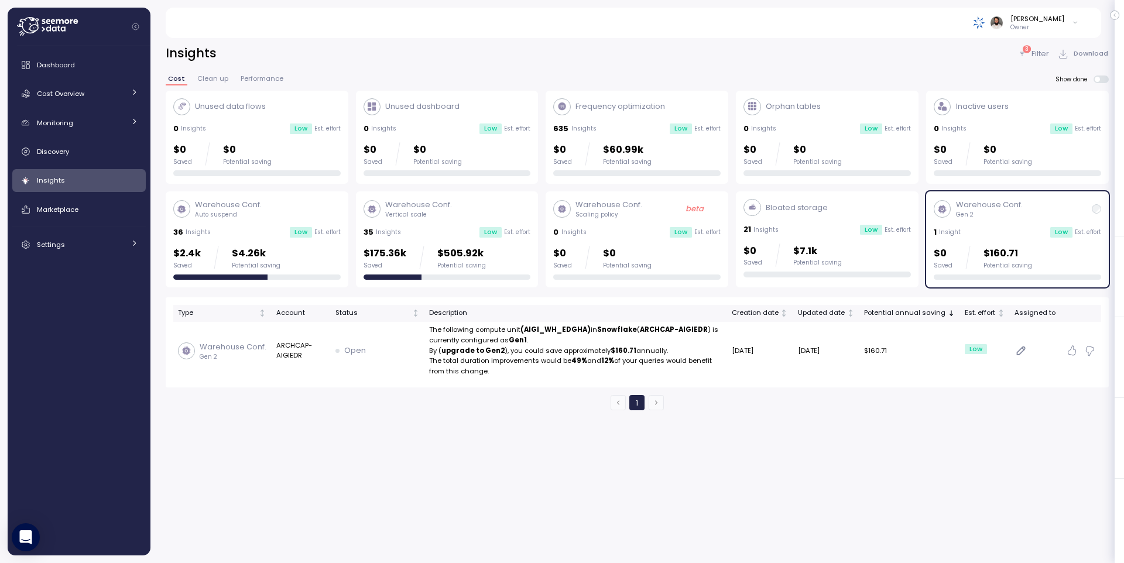
scroll to position [30, 0]
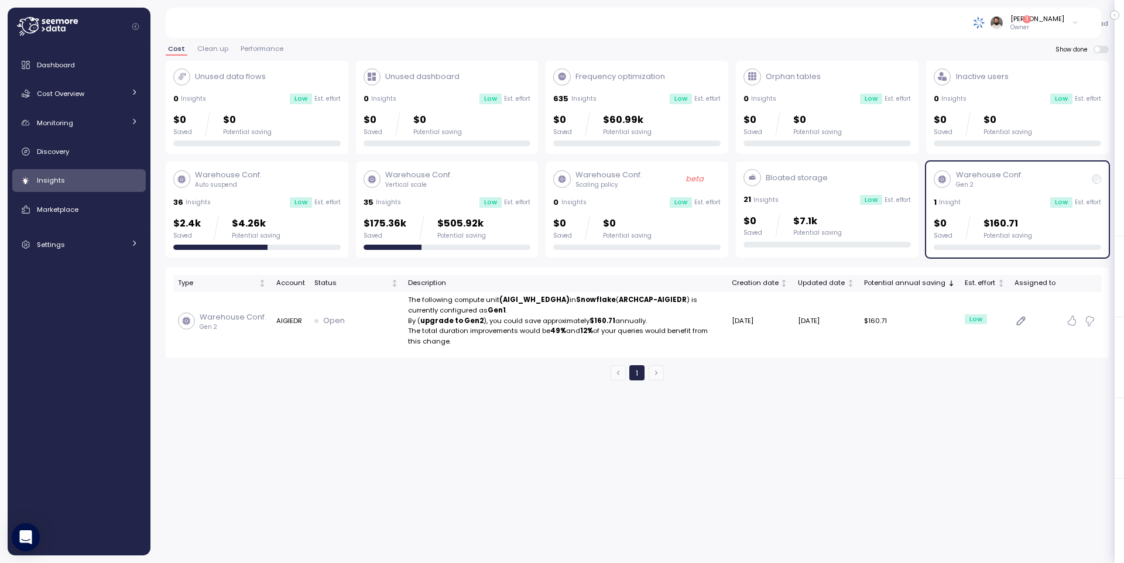
click at [992, 204] on div "1 Insight Low Est. effort" at bounding box center [1016, 203] width 167 height 12
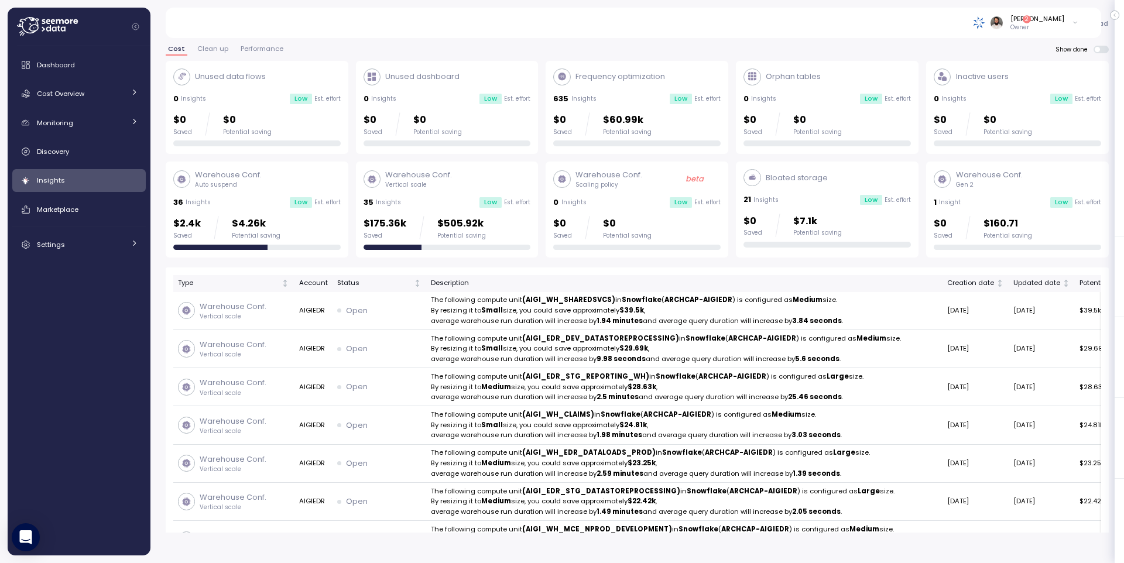
click at [506, 204] on p "Est. effort" at bounding box center [517, 202] width 26 height 8
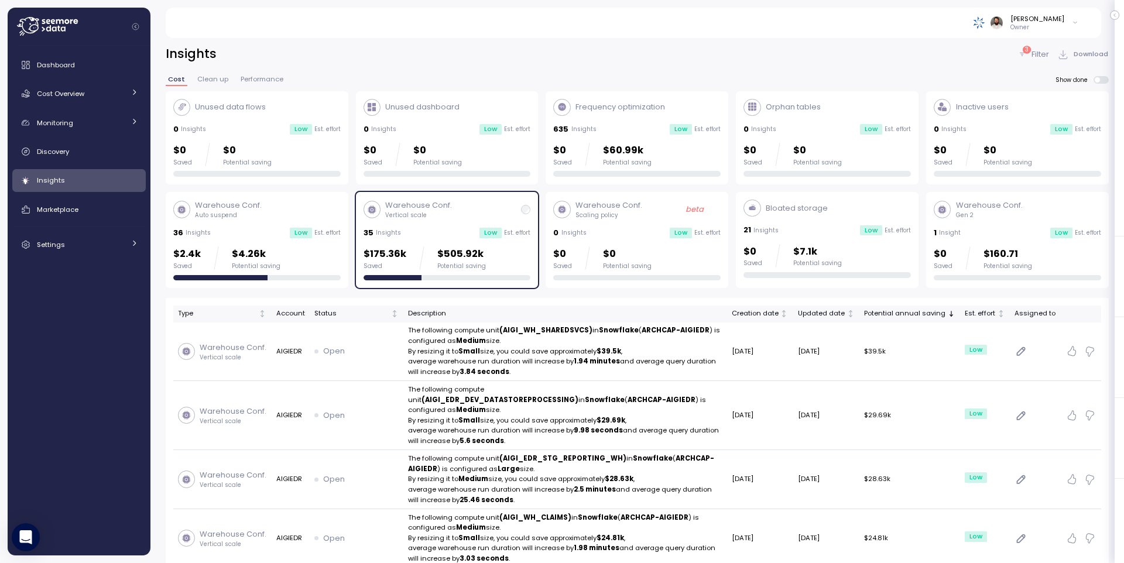
click at [1106, 80] on span at bounding box center [1104, 80] width 9 height 8
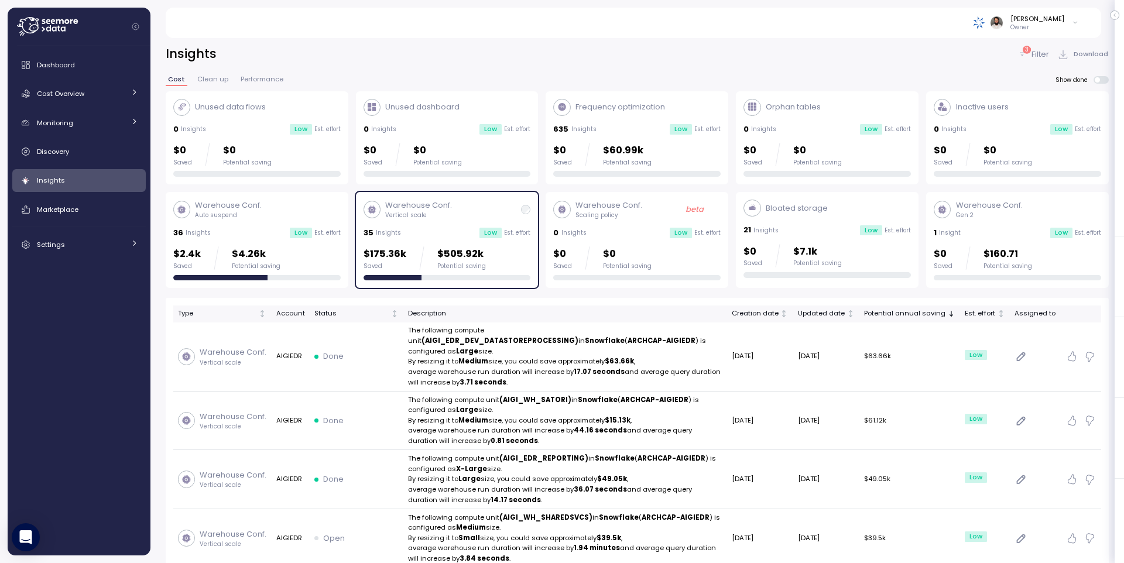
click at [1026, 52] on p "3" at bounding box center [1027, 50] width 4 height 8
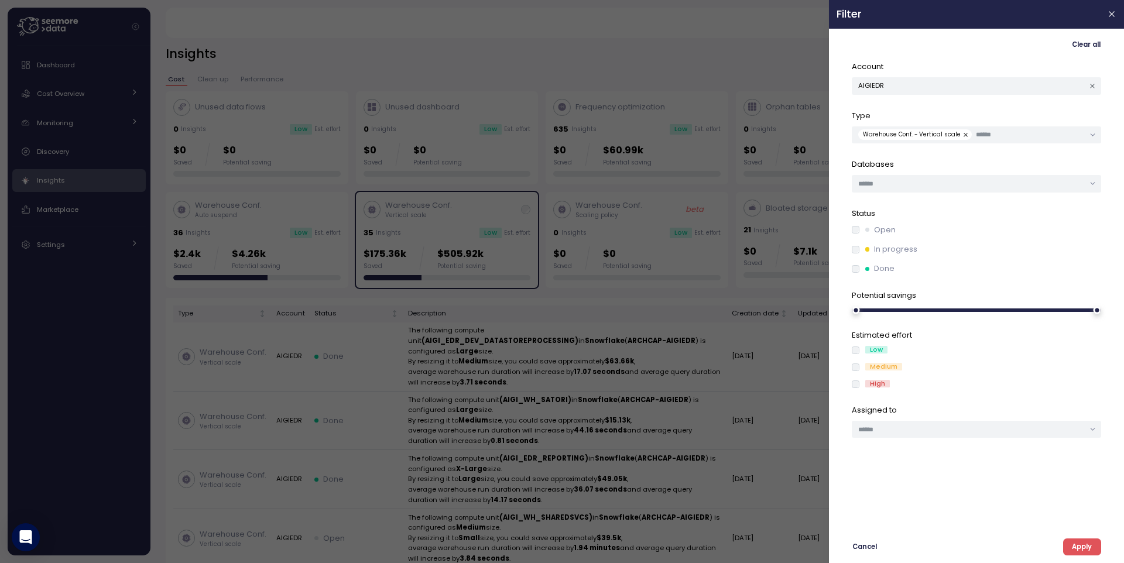
click at [1090, 85] on icon "button" at bounding box center [1093, 87] width 8 height 8
click at [1073, 552] on span "Apply" at bounding box center [1082, 547] width 20 height 16
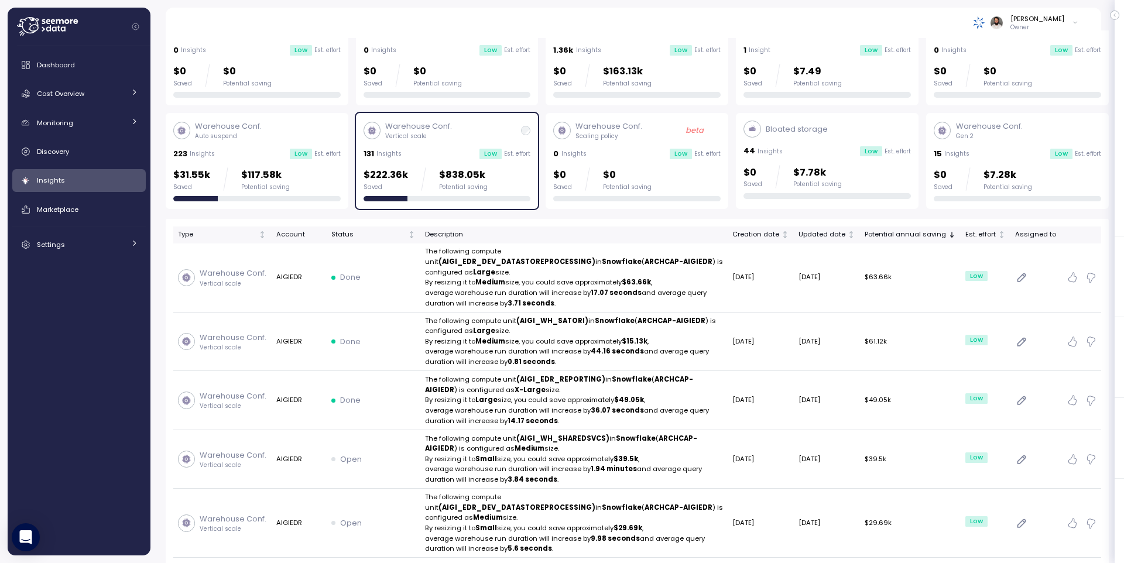
scroll to position [82, 0]
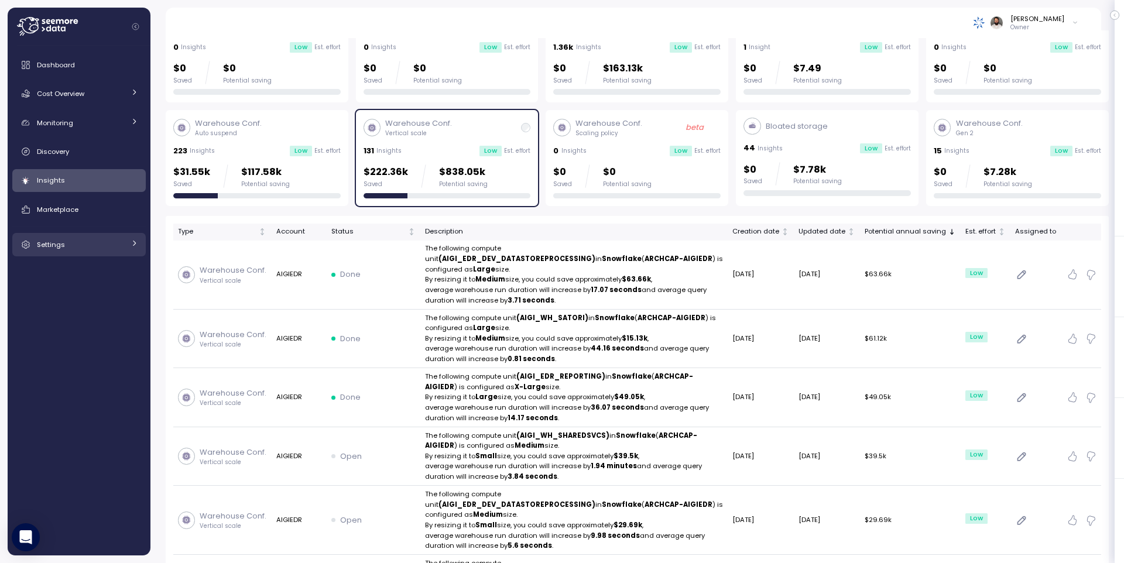
click at [86, 246] on div "Settings" at bounding box center [81, 245] width 88 height 12
click at [86, 250] on link "Settings" at bounding box center [78, 244] width 133 height 23
click at [84, 274] on span "Access control" at bounding box center [77, 271] width 50 height 9
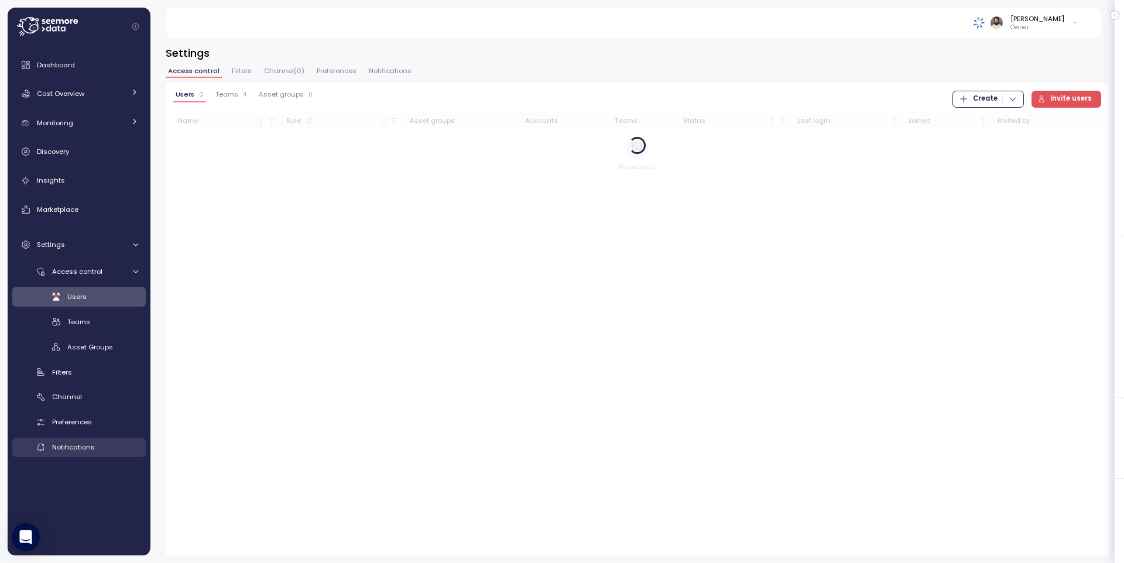
click at [88, 448] on span "Notifications" at bounding box center [73, 446] width 43 height 9
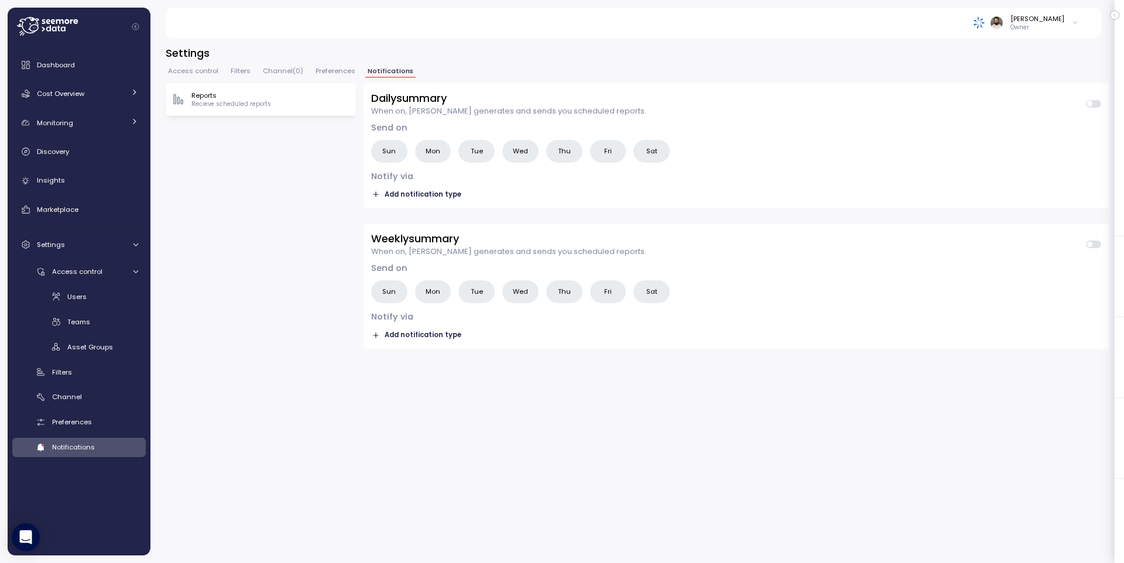
click at [198, 63] on div "Settings Access control Filters Channel ( 0 ) Preferences Notifications Reports…" at bounding box center [637, 301] width 943 height 510
click at [198, 70] on span "Access control" at bounding box center [193, 71] width 50 height 6
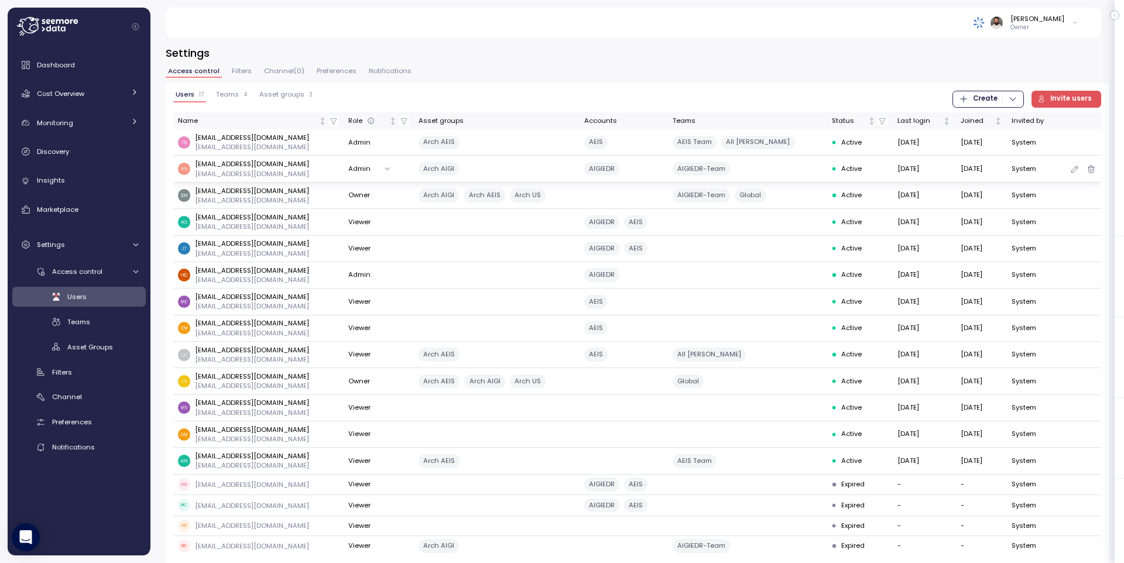
click at [249, 159] on p "vvankadaru@archinsurance.com" at bounding box center [252, 163] width 114 height 9
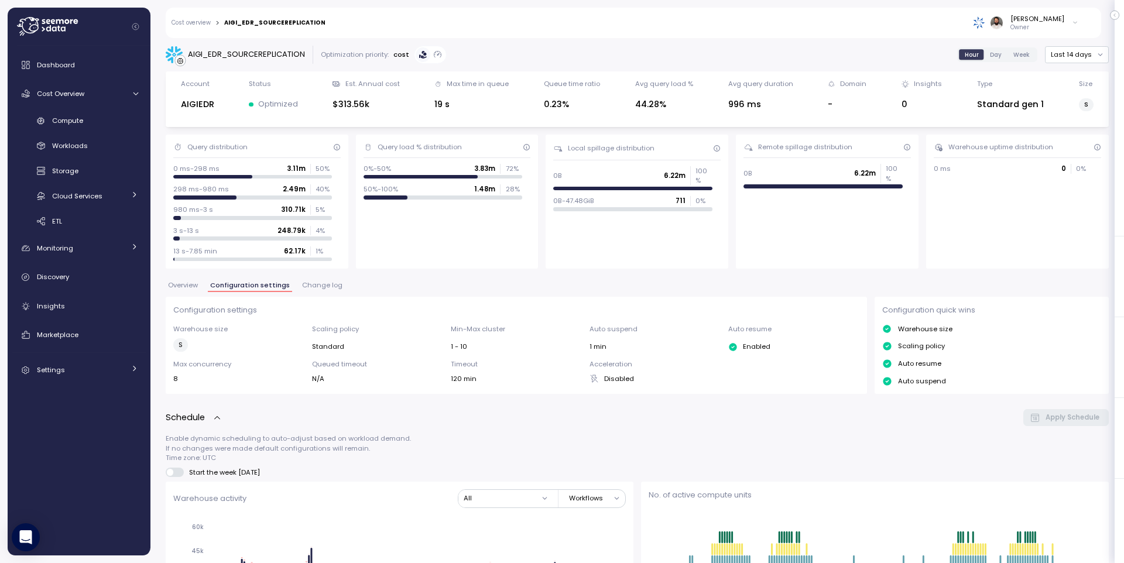
click at [273, 57] on div "AIGI_EDR_SOURCEREPLICATION" at bounding box center [246, 55] width 117 height 12
copy div "AIGI_EDR_SOURCEREPLICATION"
click at [94, 121] on div "Compute" at bounding box center [95, 121] width 86 height 12
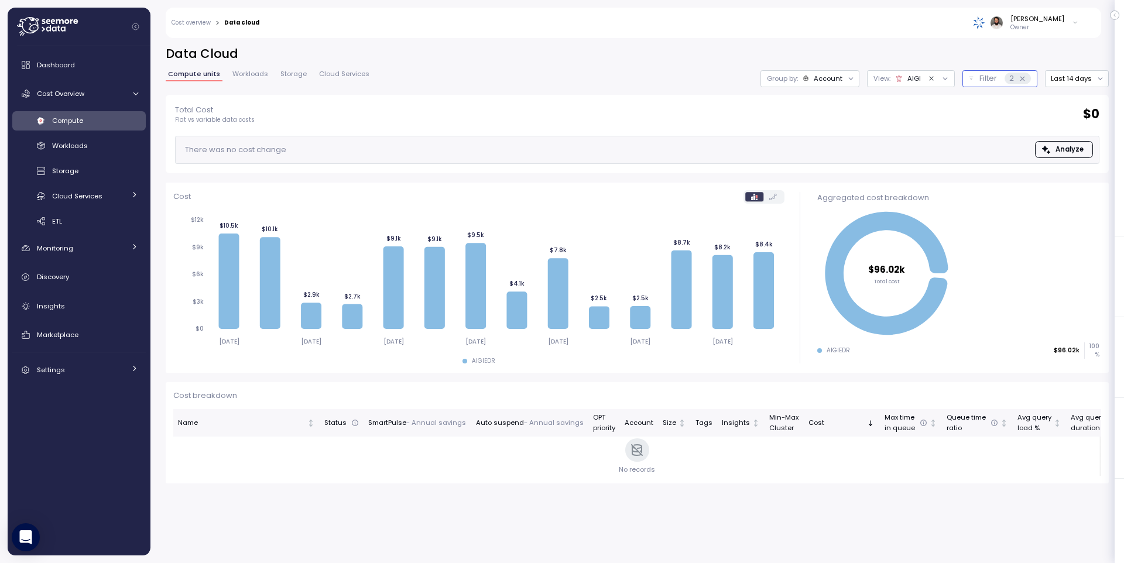
click at [977, 80] on button "Filter 2" at bounding box center [999, 78] width 75 height 17
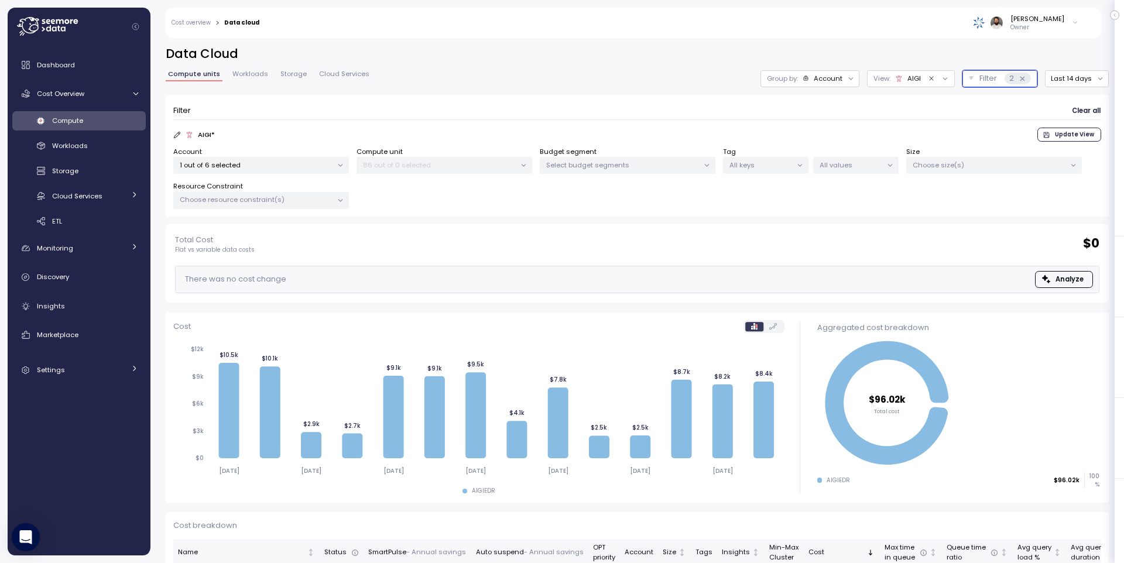
click at [272, 166] on p "1 out of 6 selected" at bounding box center [256, 164] width 153 height 9
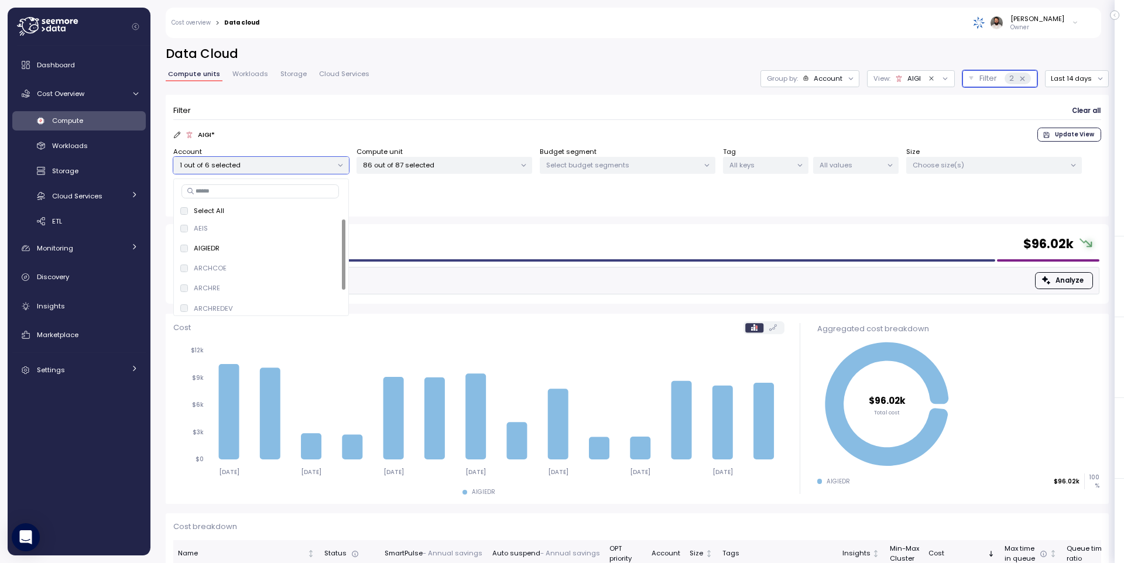
click at [420, 162] on p "86 out of 87 selected" at bounding box center [439, 164] width 153 height 9
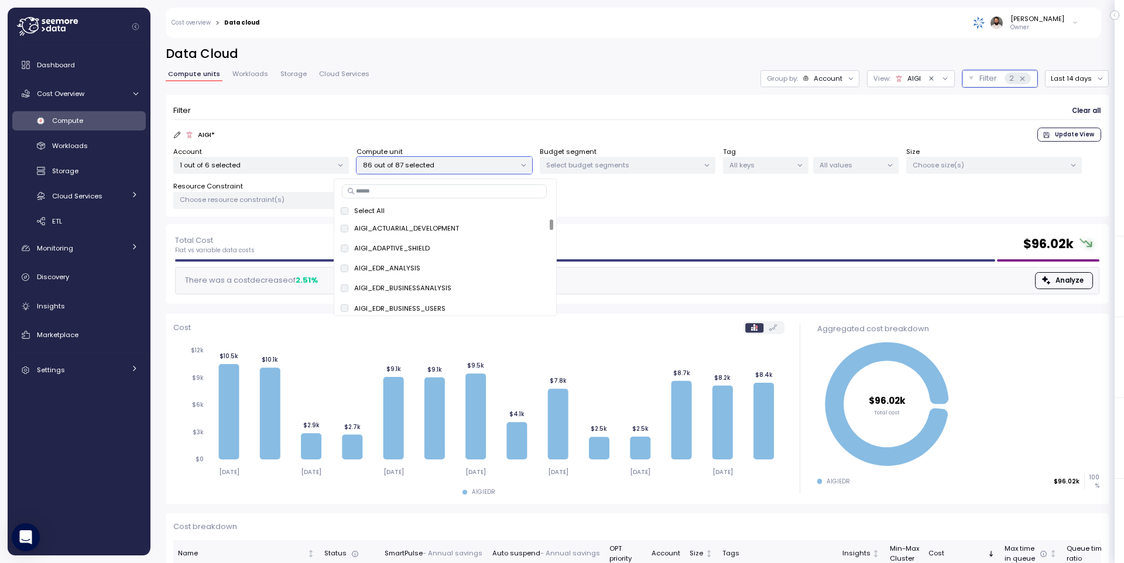
click at [448, 188] on input at bounding box center [444, 191] width 205 height 14
paste input "**********"
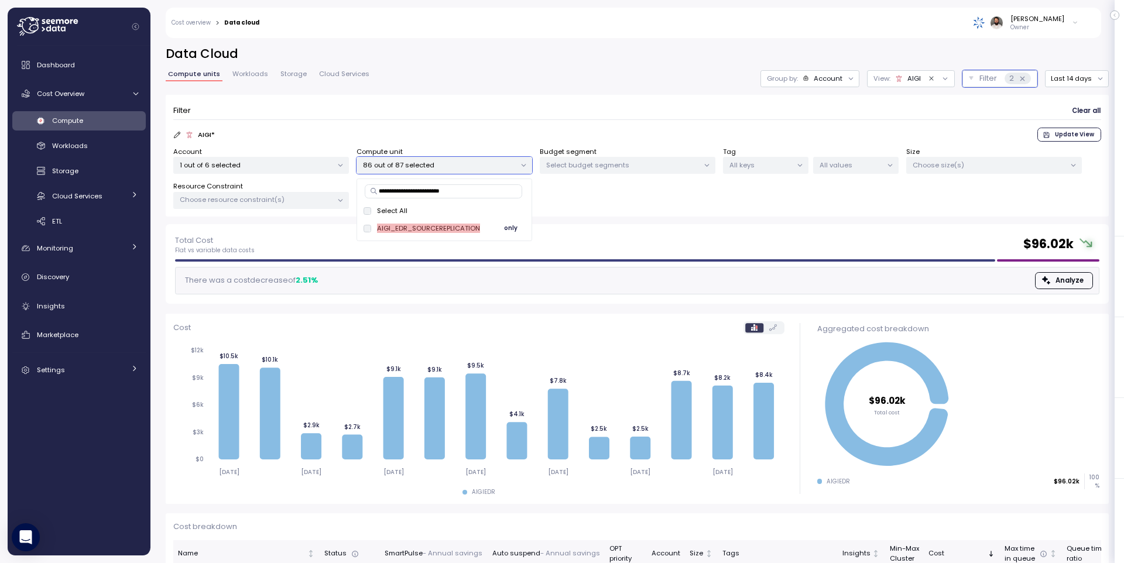
click at [507, 229] on span "only" at bounding box center [510, 228] width 13 height 13
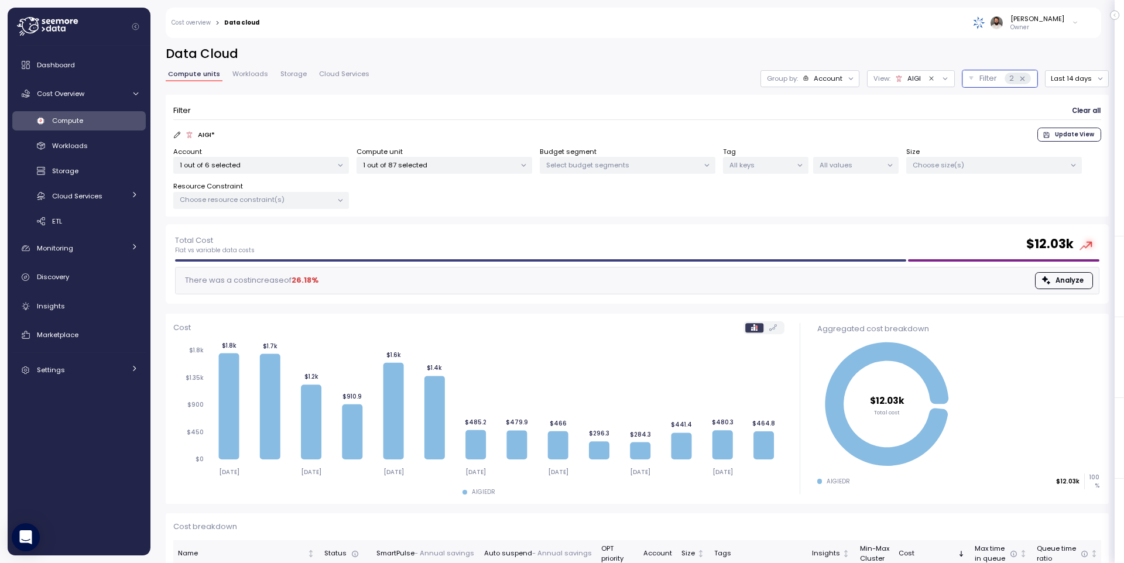
click at [527, 81] on div "Compute units Workloads Storage Cloud Services Group by: Account View : AIGI Fa…" at bounding box center [637, 78] width 943 height 17
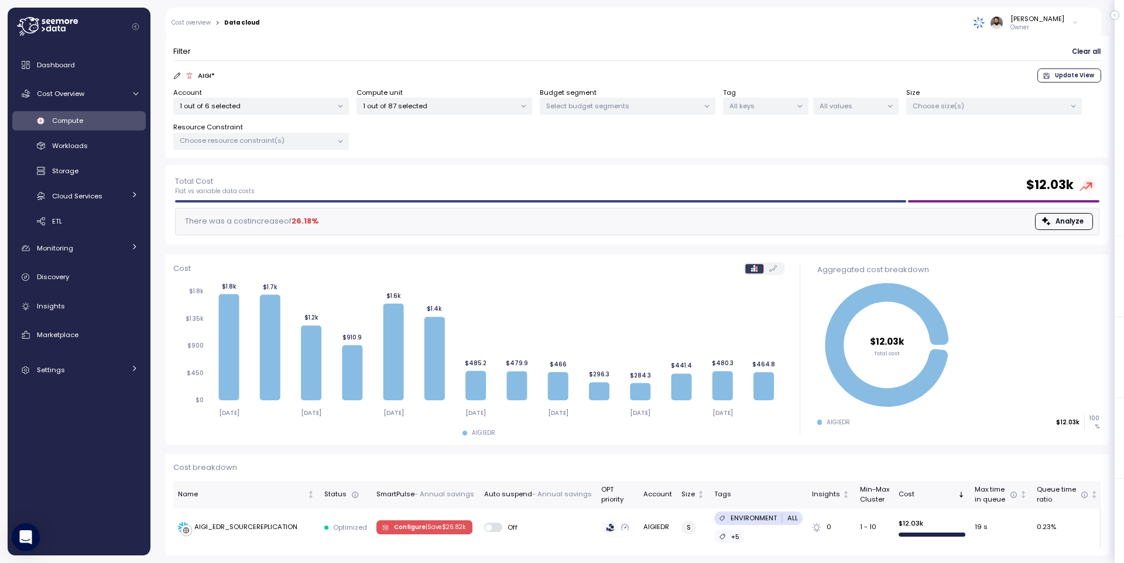
click at [294, 109] on p "1 out of 6 selected" at bounding box center [256, 105] width 153 height 9
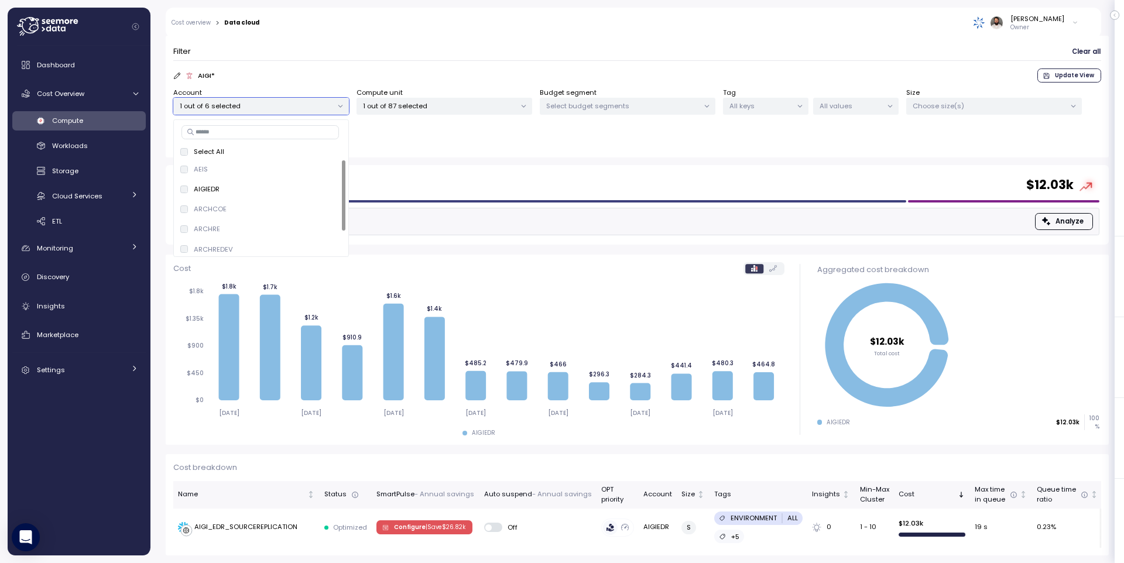
click at [300, 129] on input at bounding box center [259, 132] width 157 height 14
click at [503, 108] on p "1 out of 87 selected" at bounding box center [439, 105] width 153 height 9
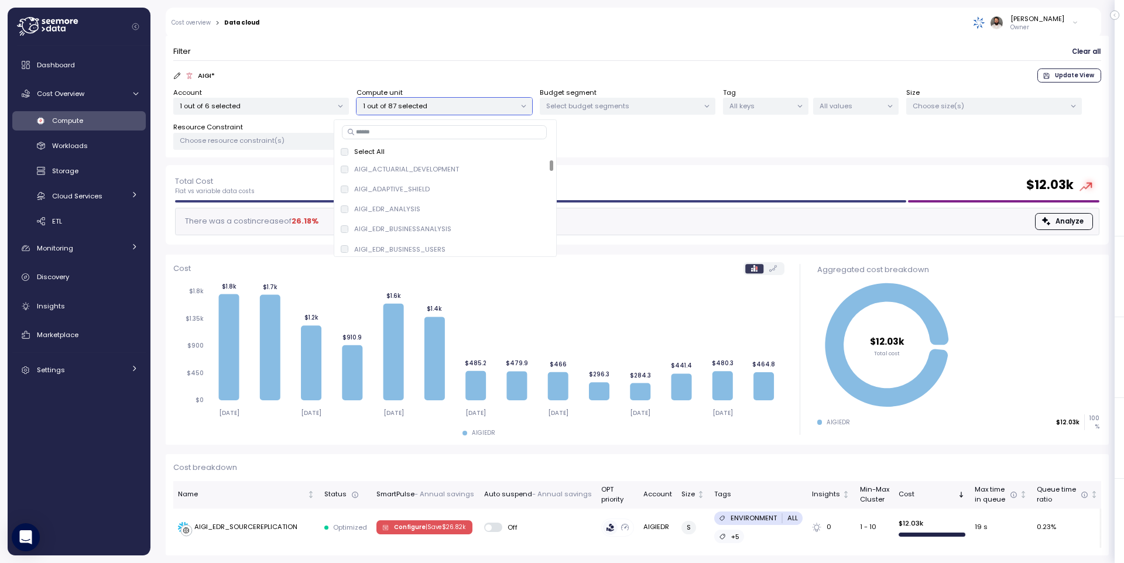
click at [475, 142] on div "Select All AIGI_ACTUARIAL_DEVELOPMENT only AIGI_ADAPTIVE_SHIELD only AIGI_EDR_A…" at bounding box center [445, 188] width 223 height 138
click at [475, 136] on input at bounding box center [444, 132] width 205 height 14
type input "****"
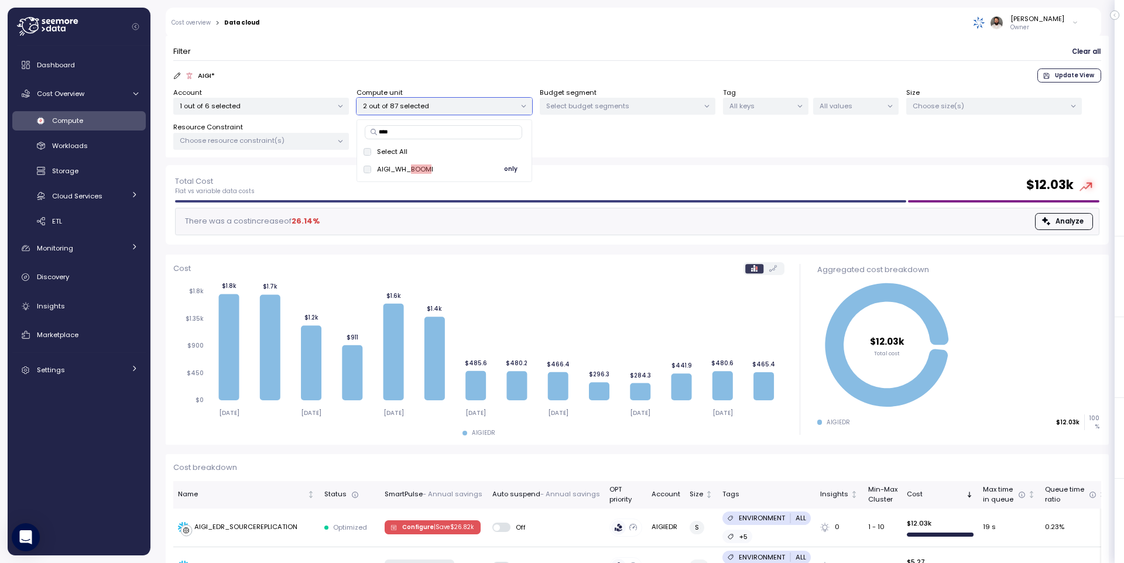
click at [516, 170] on span "only" at bounding box center [510, 169] width 13 height 13
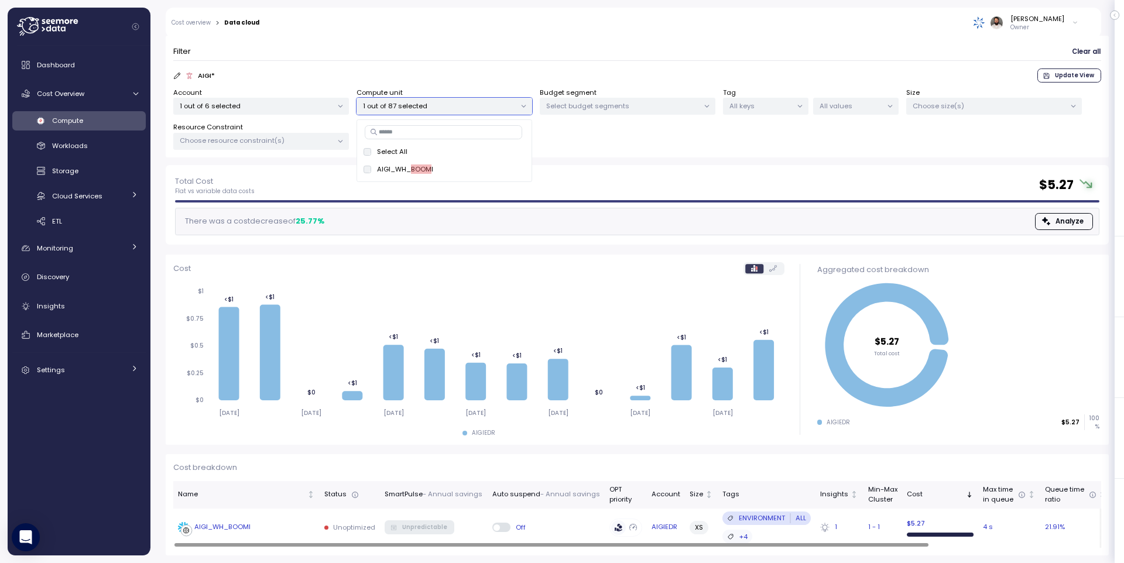
click at [257, 523] on div "AIGI_WH_BOOMI" at bounding box center [246, 528] width 137 height 12
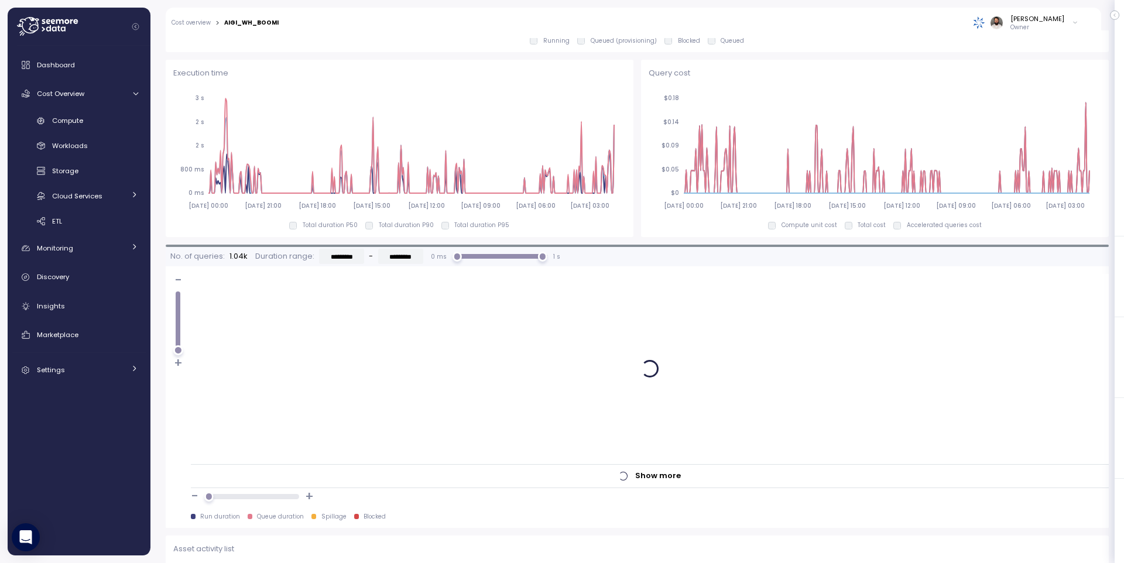
scroll to position [892, 0]
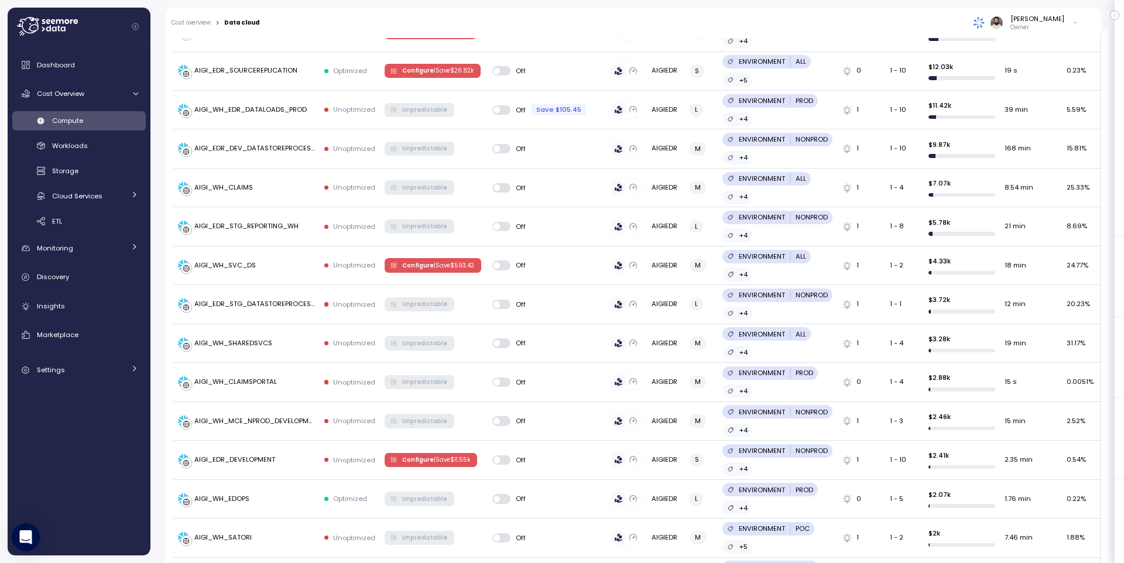
scroll to position [349, 0]
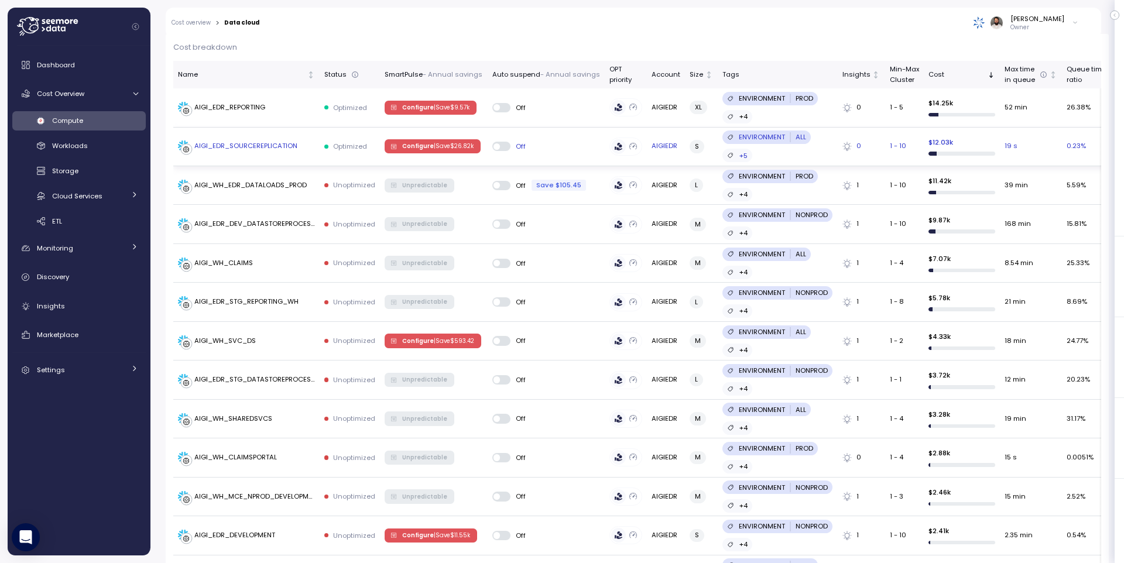
click at [300, 147] on div "AIGI_EDR_SOURCEREPLICATION" at bounding box center [246, 146] width 137 height 12
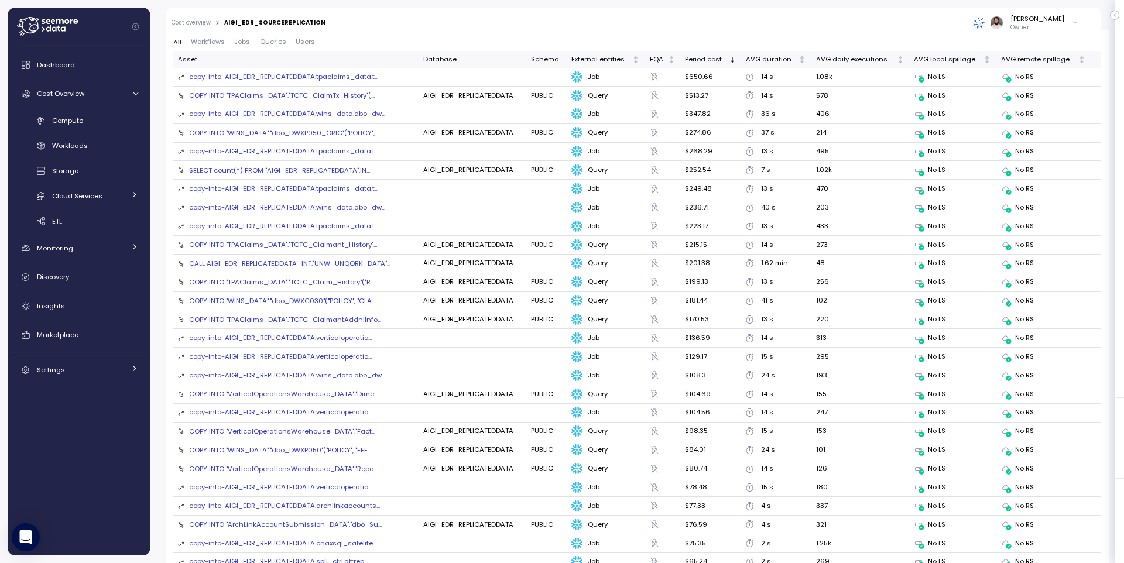
scroll to position [1323, 0]
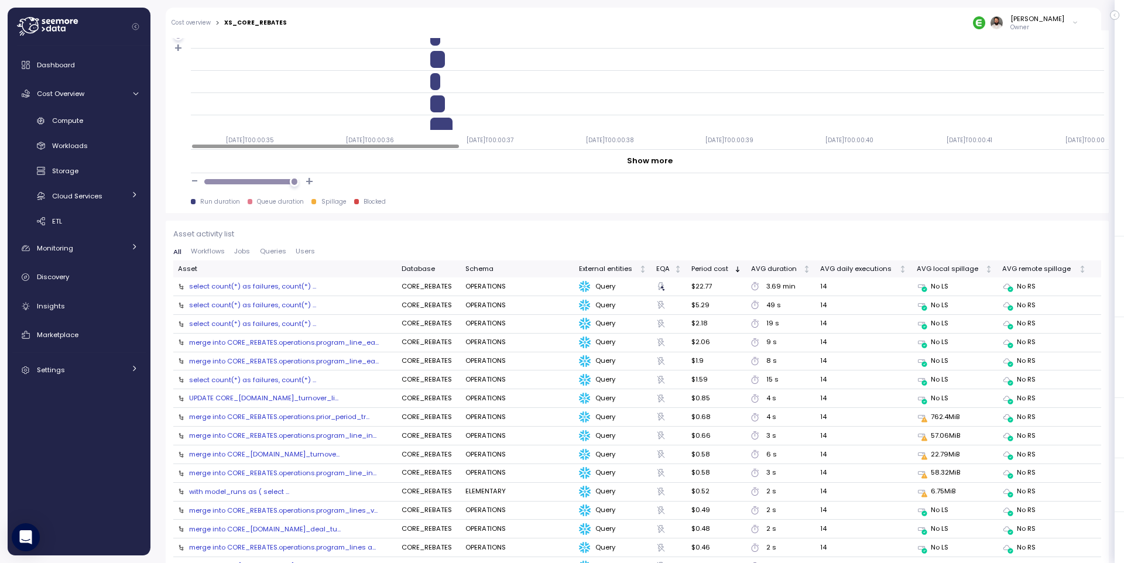
scroll to position [1112, 0]
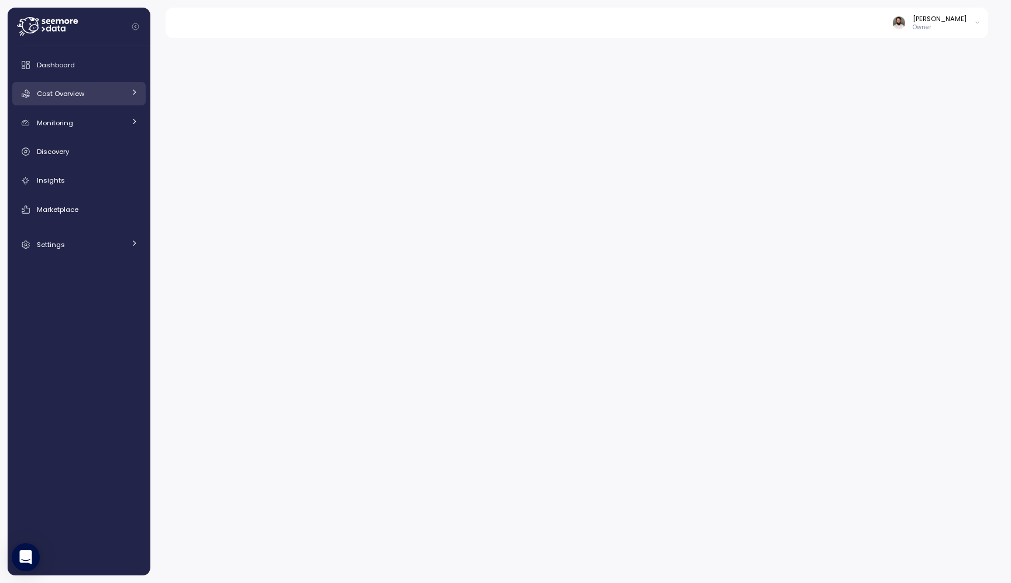
click at [109, 91] on div "Cost Overview" at bounding box center [81, 94] width 88 height 12
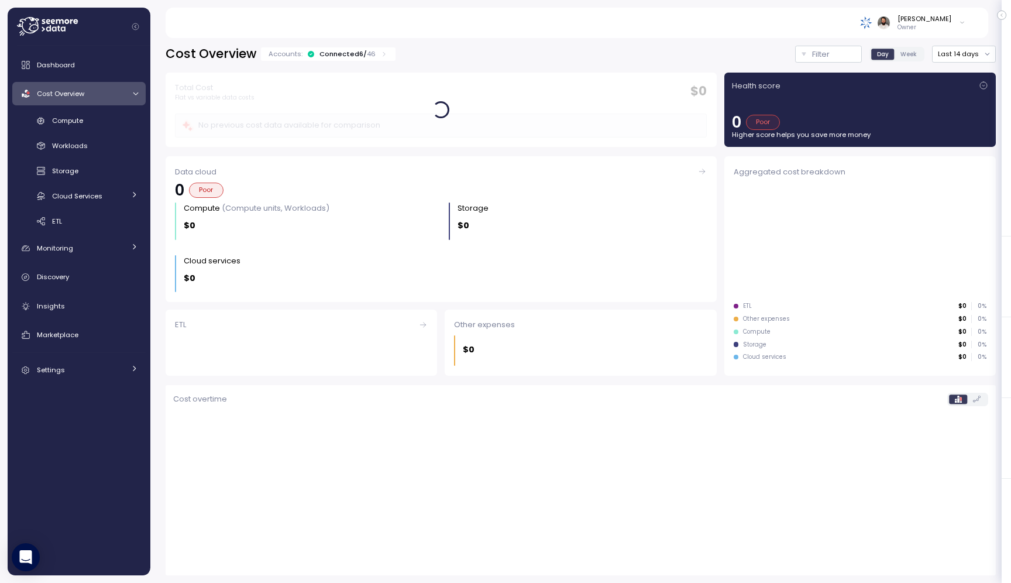
click at [58, 29] on icon at bounding box center [58, 29] width 3 height 6
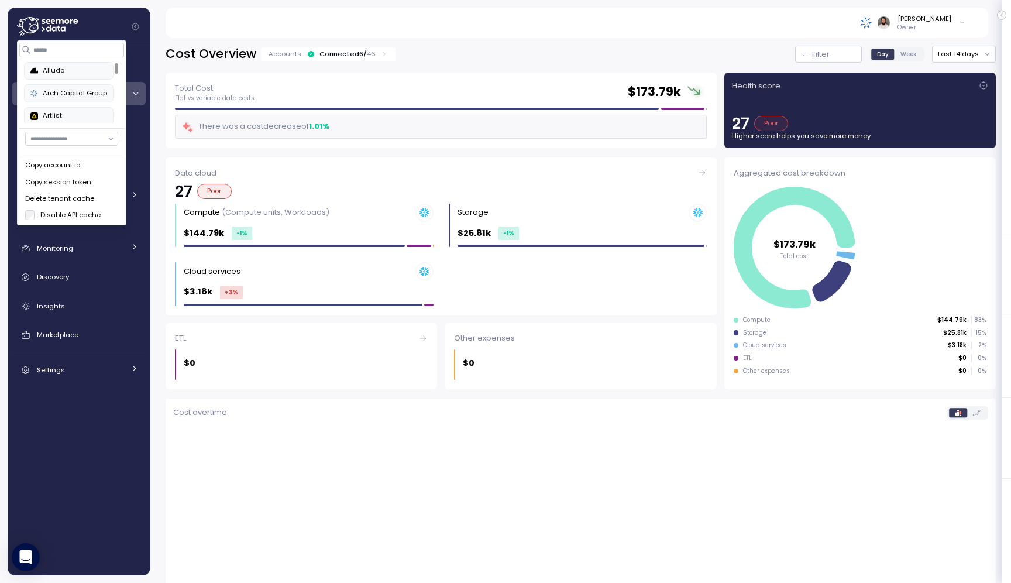
click at [90, 165] on div "Copy account id" at bounding box center [71, 165] width 93 height 11
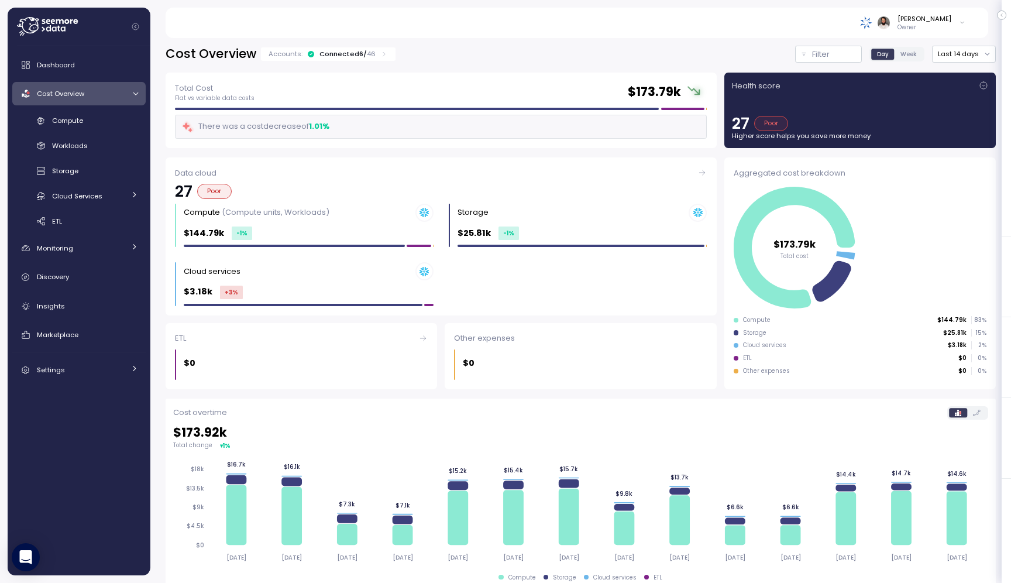
click at [470, 59] on div "Cost Overview Accounts: Connected 6 / 46 Filter Day Week Last 14 days" at bounding box center [581, 54] width 830 height 17
click at [917, 20] on div "[PERSON_NAME]" at bounding box center [925, 18] width 54 height 9
click at [97, 25] on div at bounding box center [83, 27] width 133 height 38
click at [60, 30] on icon at bounding box center [47, 26] width 61 height 19
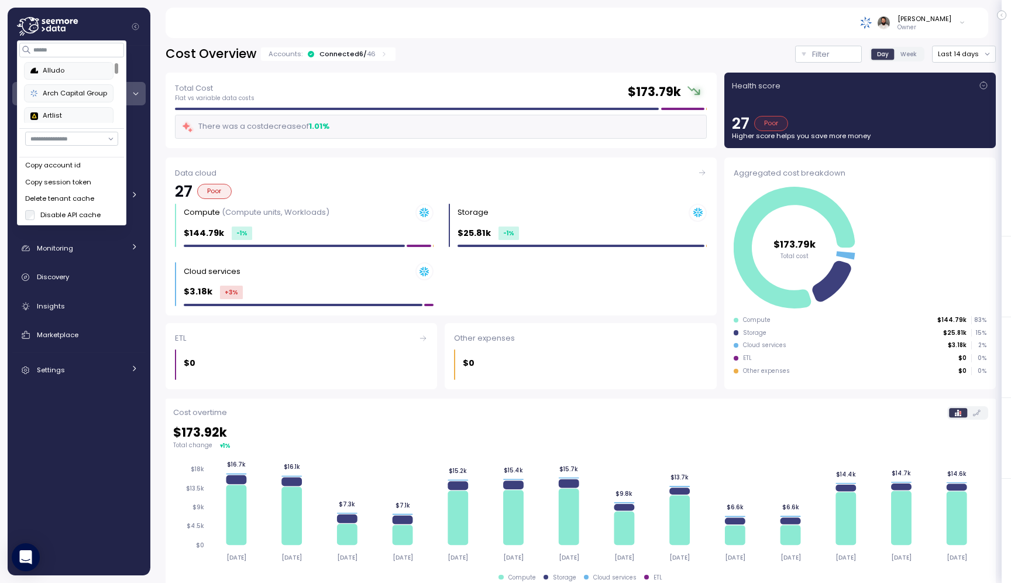
click at [474, 37] on div "[PERSON_NAME] Owner" at bounding box center [576, 23] width 795 height 30
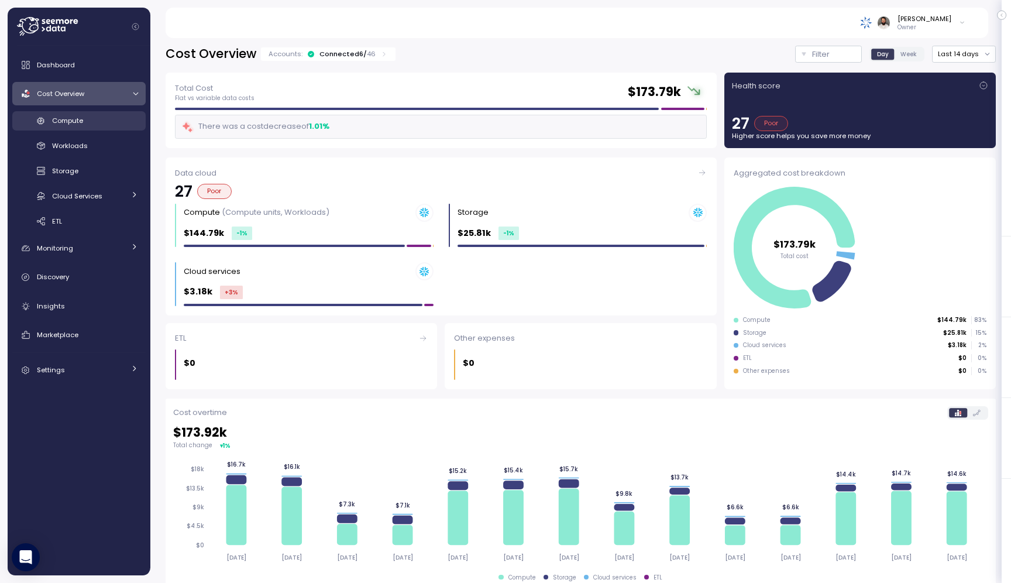
click at [121, 123] on div "Compute" at bounding box center [95, 121] width 86 height 12
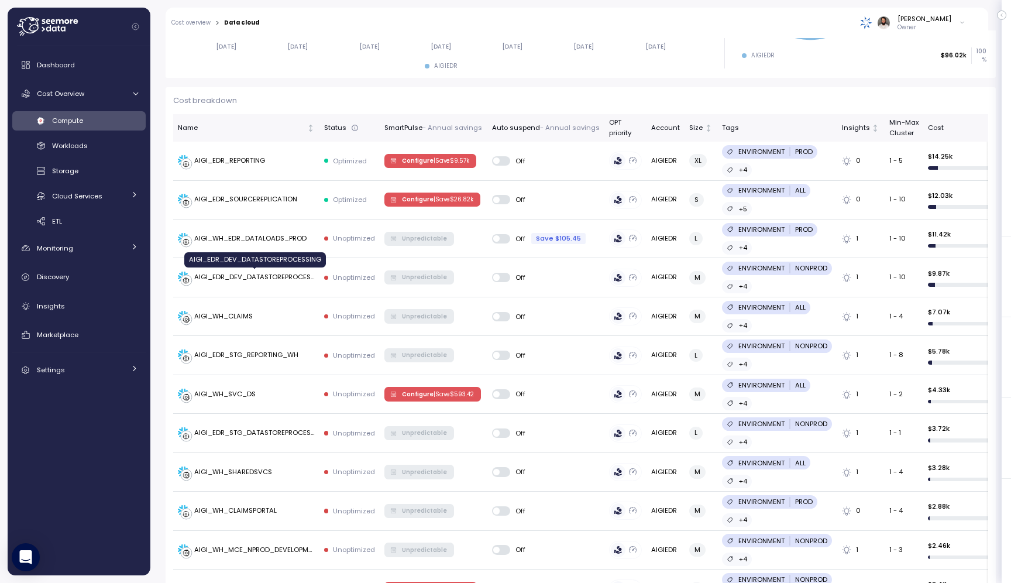
scroll to position [298, 0]
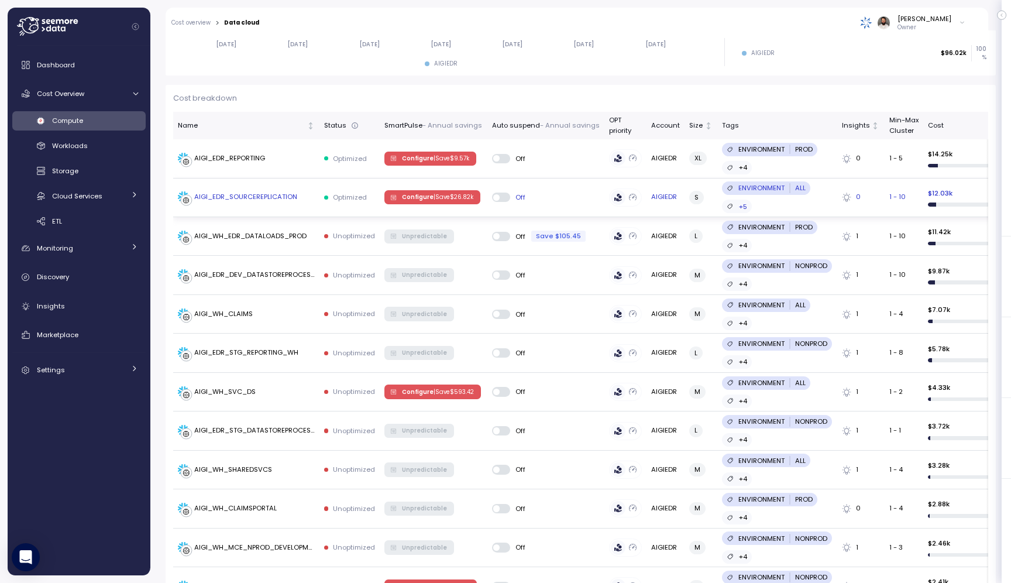
click at [305, 203] on td "AIGI_EDR_SOURCEREPLICATION" at bounding box center [246, 197] width 146 height 39
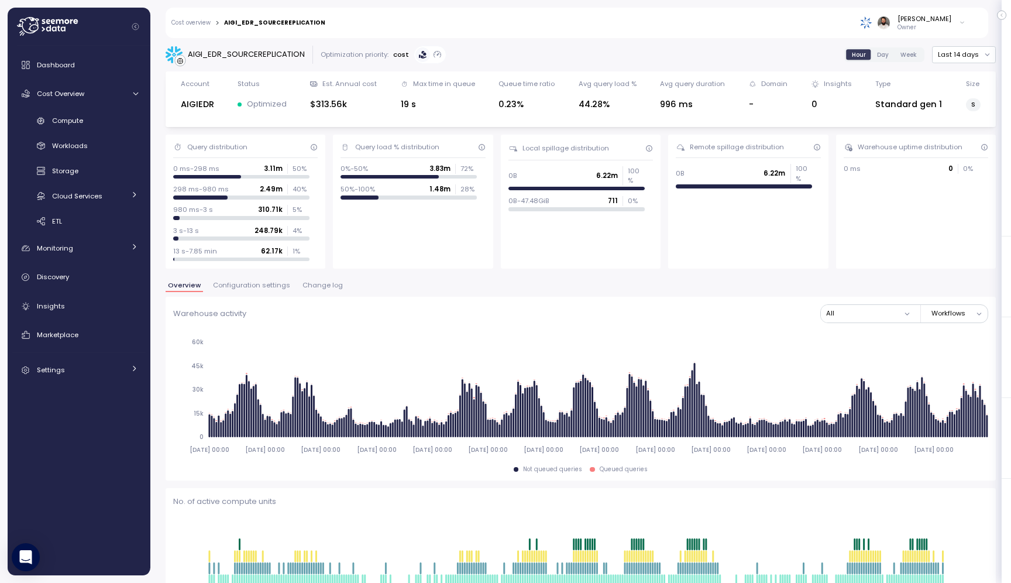
click at [286, 52] on div "AIGI_EDR_SOURCEREPLICATION" at bounding box center [246, 55] width 117 height 12
copy div "AIGI_EDR_SOURCEREPLICATION"
click at [195, 105] on div "AIGIEDR" at bounding box center [197, 104] width 33 height 13
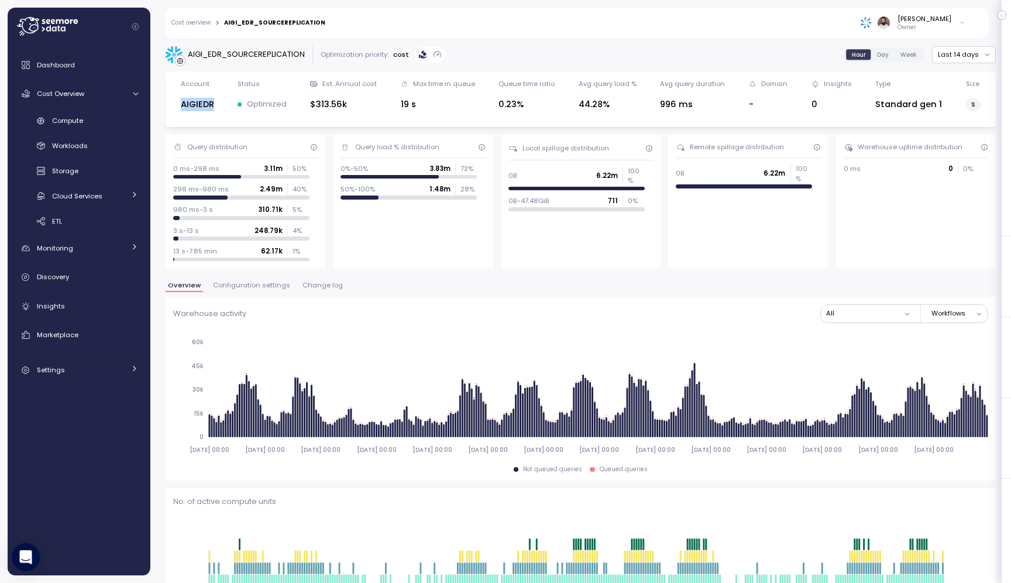
copy div "AIGIEDR"
click at [243, 53] on div "AIGI_EDR_SOURCEREPLICATION" at bounding box center [246, 55] width 117 height 12
click at [190, 101] on div "AIGIEDR" at bounding box center [197, 104] width 33 height 13
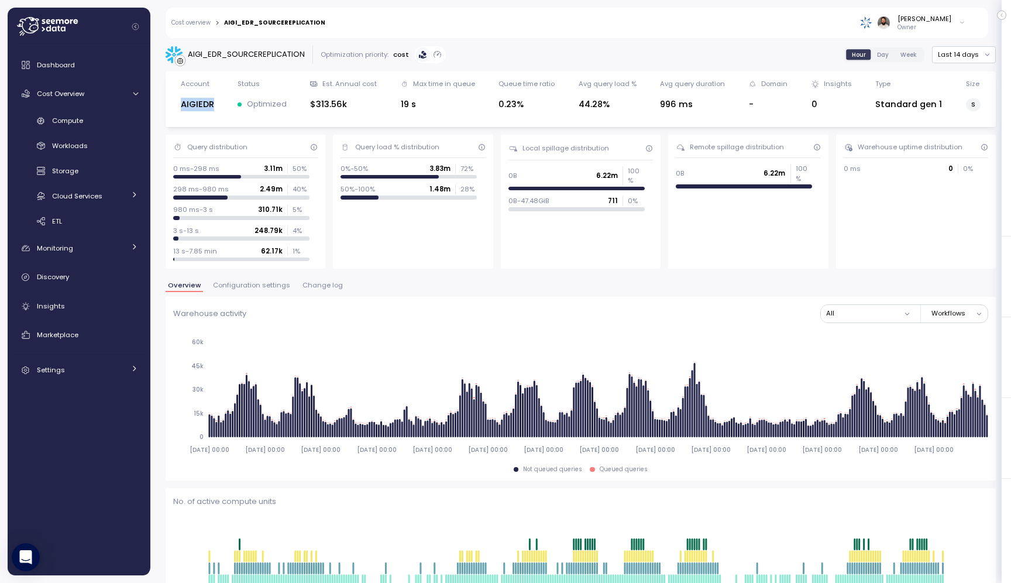
copy div "AIGIEDR"
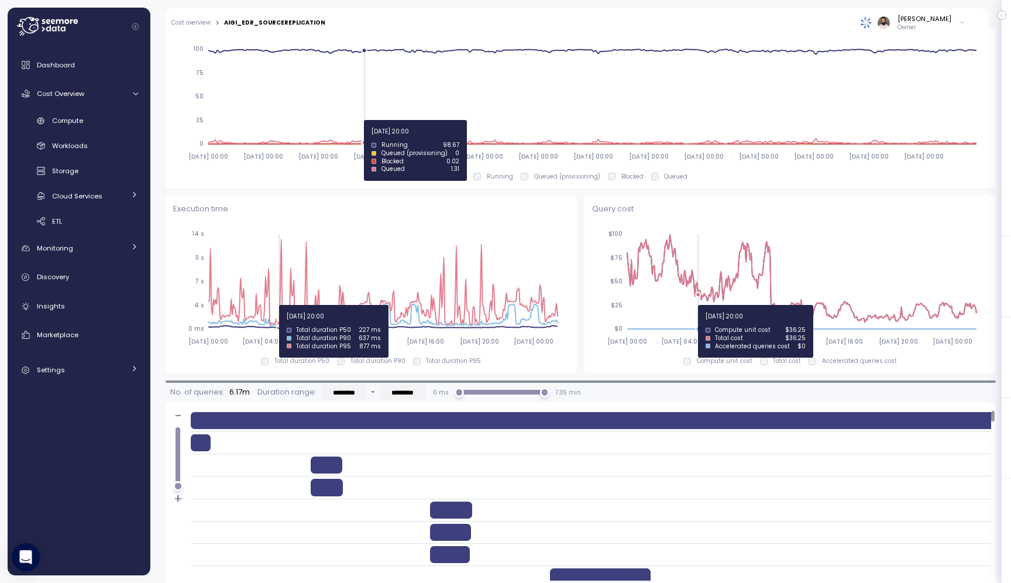
scroll to position [663, 0]
